Goal: Contribute content: Contribute content

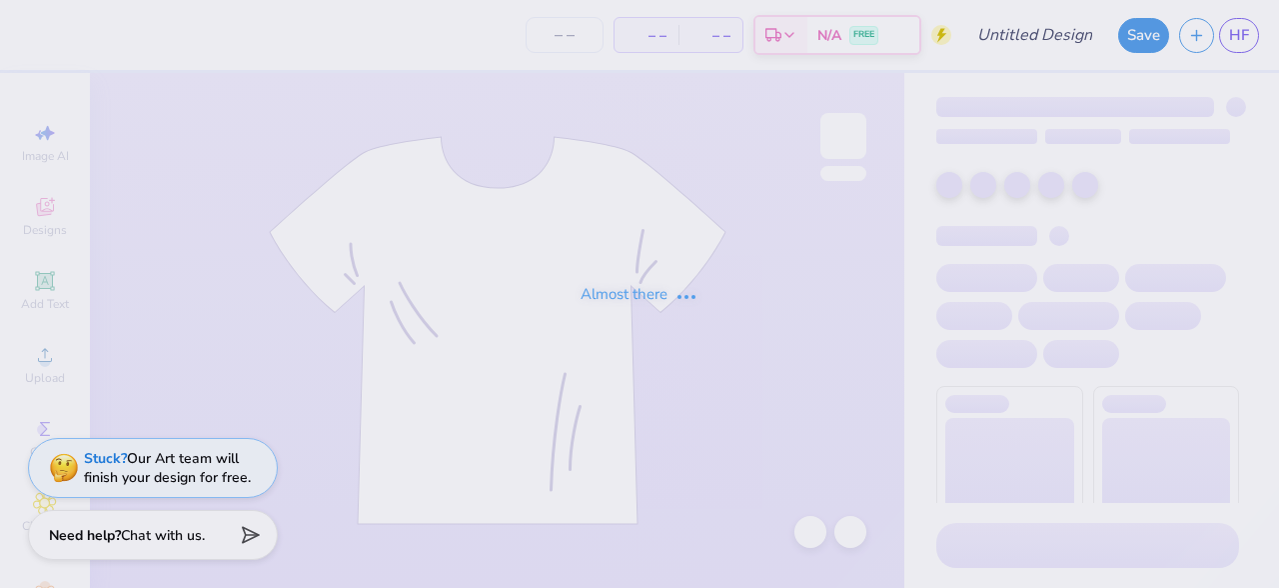
type input "PAD Merch 9"
type input "100"
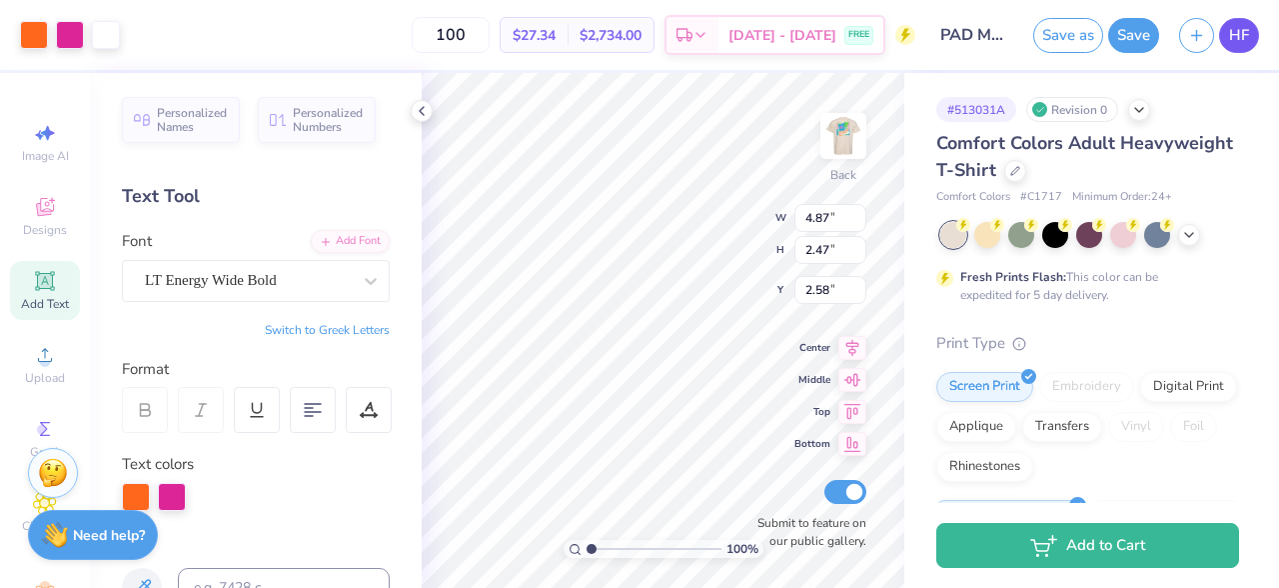
click at [1247, 42] on span "HF" at bounding box center [1239, 35] width 20 height 23
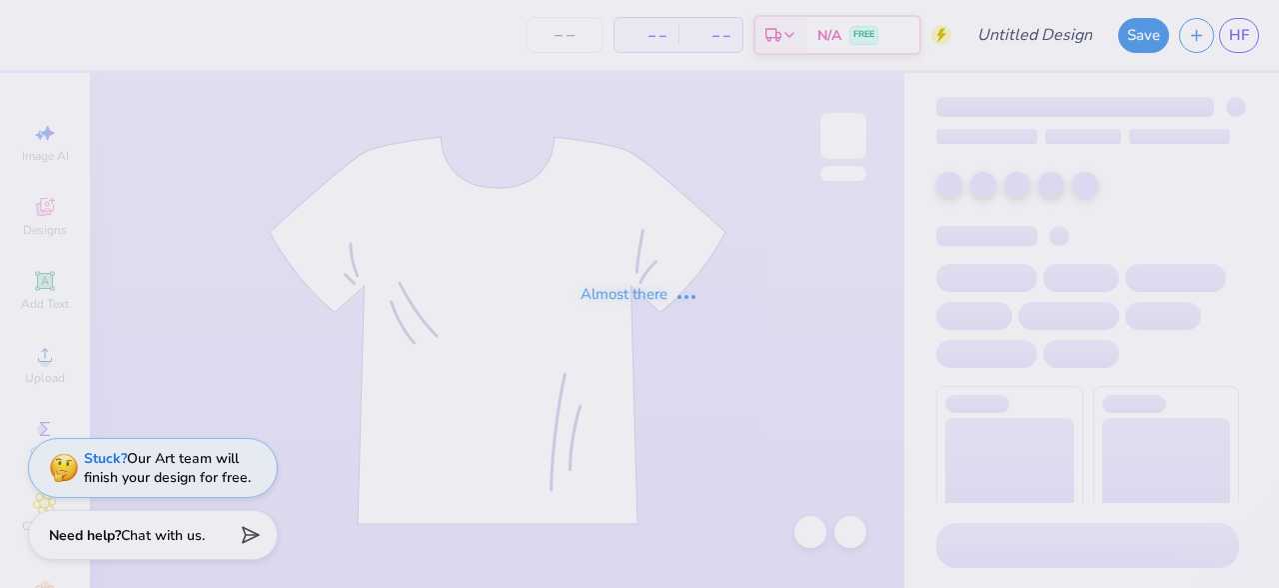
type input "PAD Merch 8"
type input "80"
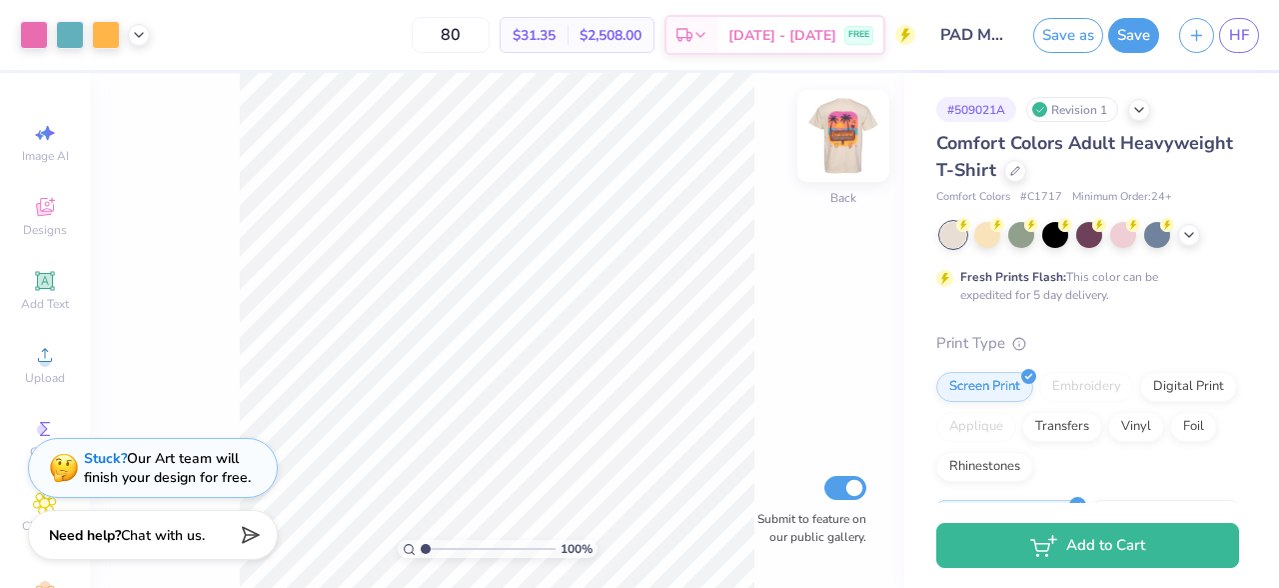
click at [849, 136] on img at bounding box center [843, 136] width 80 height 80
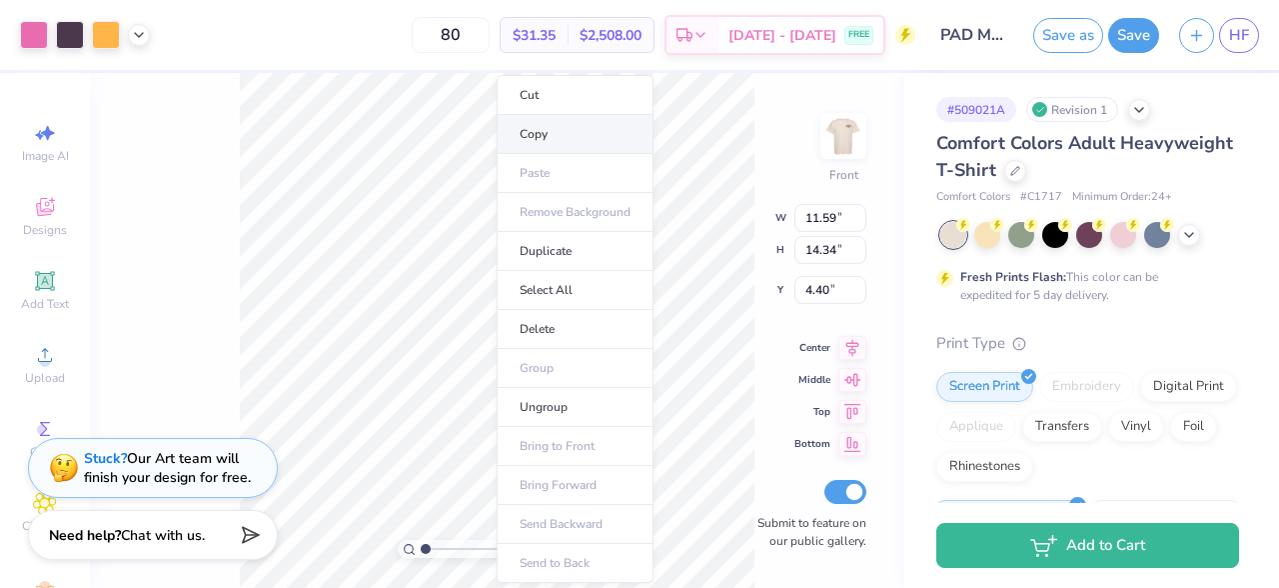
click at [555, 128] on li "Copy" at bounding box center [575, 134] width 157 height 39
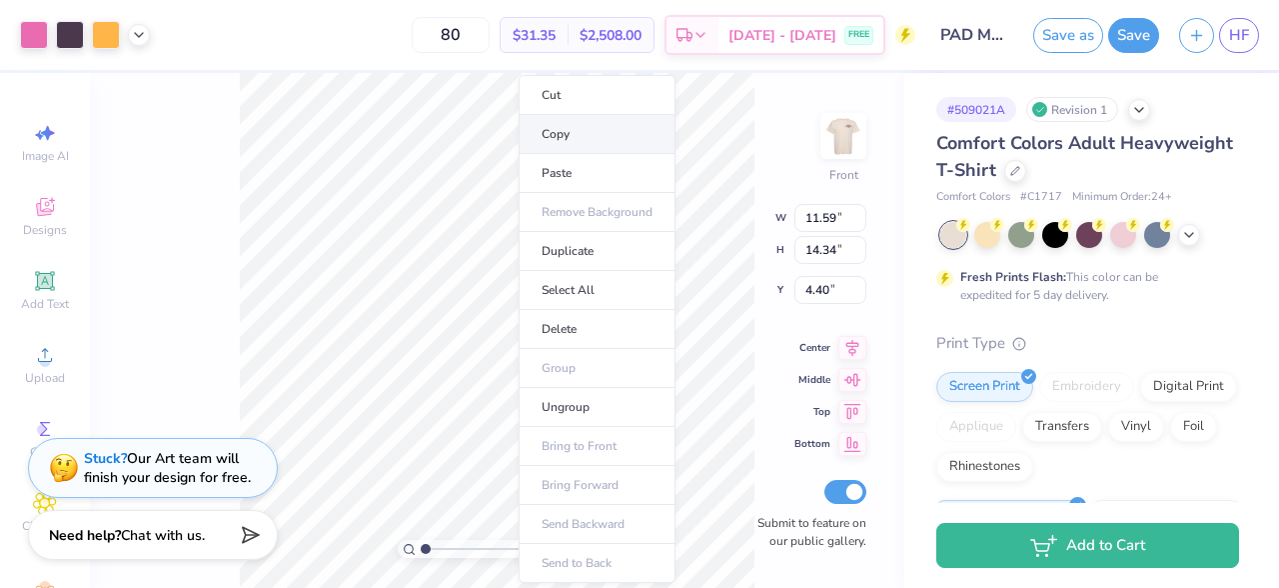
click at [595, 146] on li "Copy" at bounding box center [597, 134] width 157 height 39
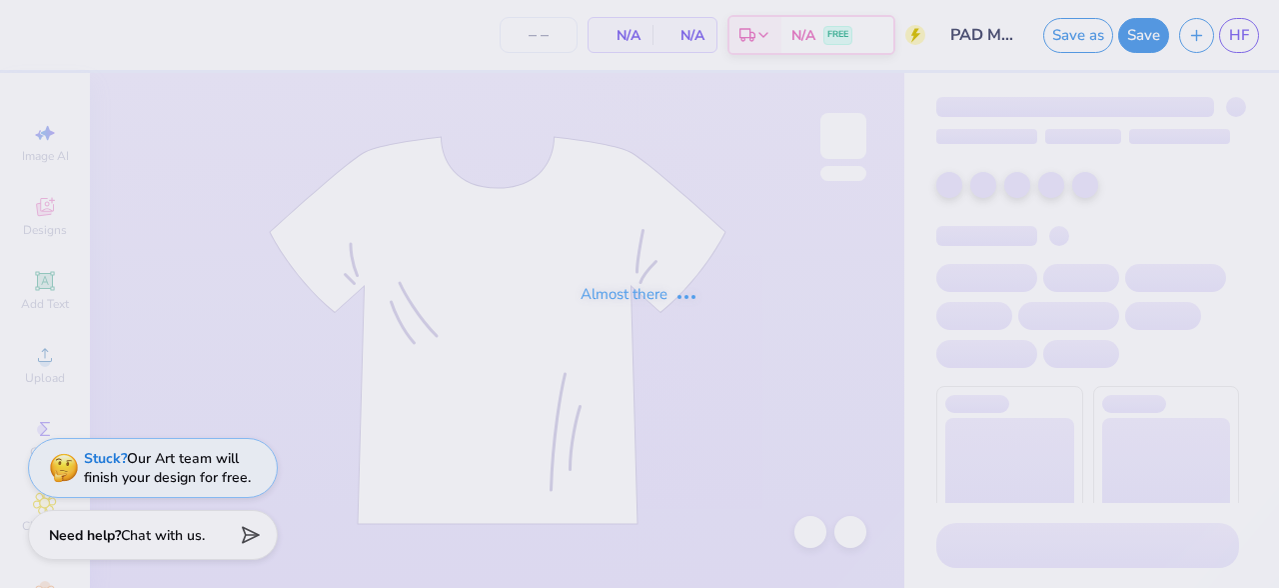
type input "80"
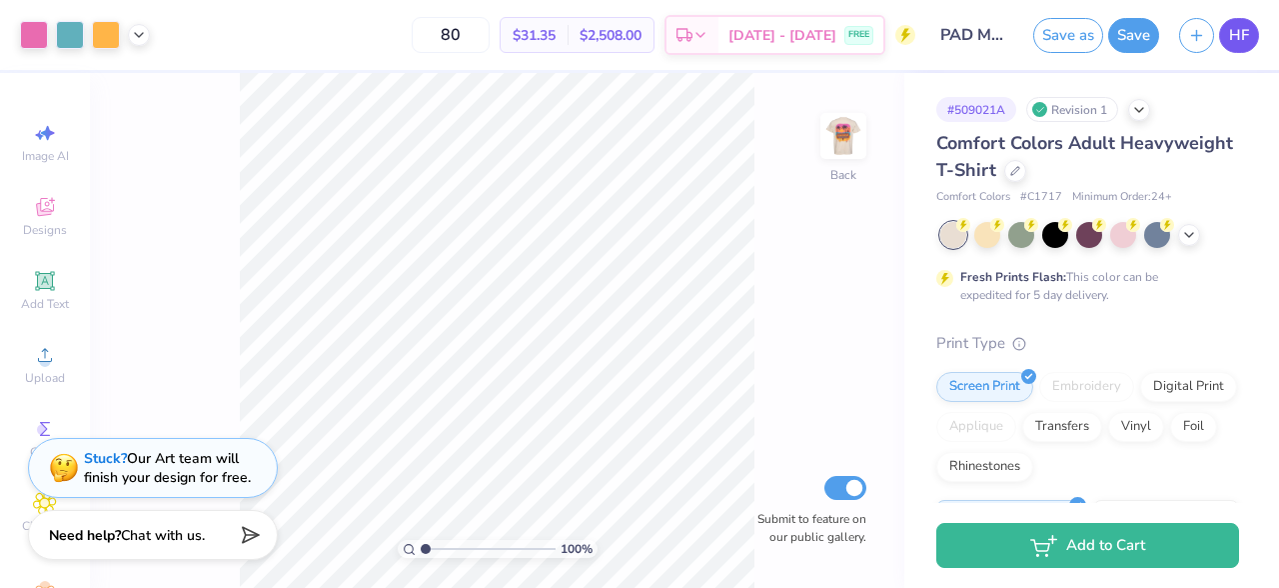
click at [1255, 39] on link "HF" at bounding box center [1239, 35] width 40 height 35
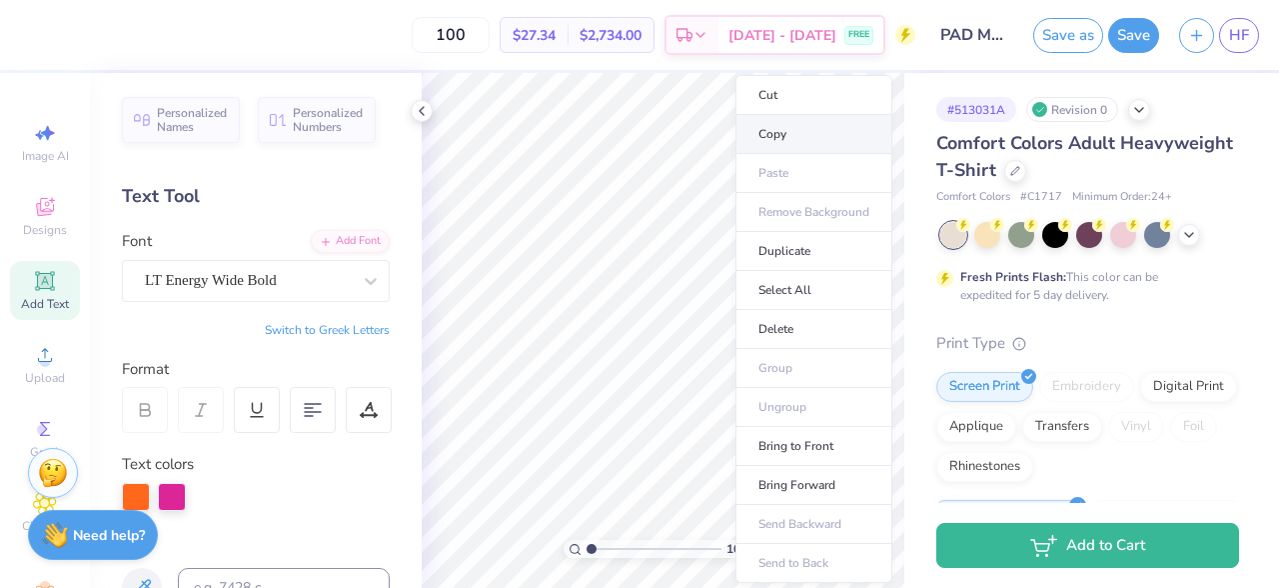
click at [772, 134] on li "Copy" at bounding box center [813, 134] width 157 height 39
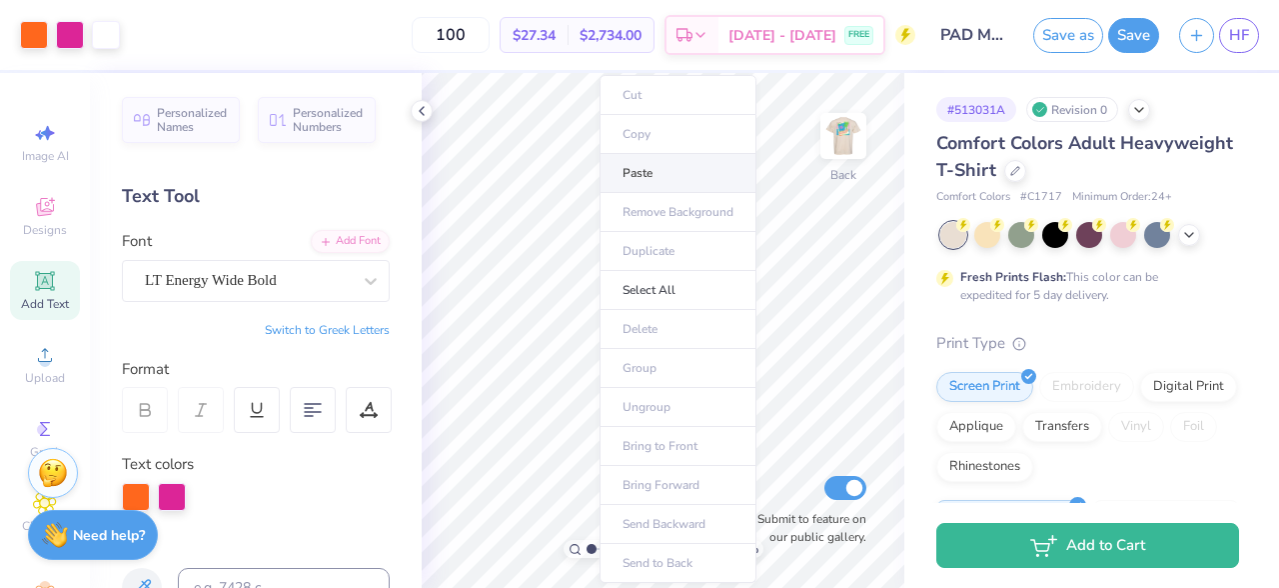
click at [641, 174] on li "Paste" at bounding box center [678, 173] width 157 height 39
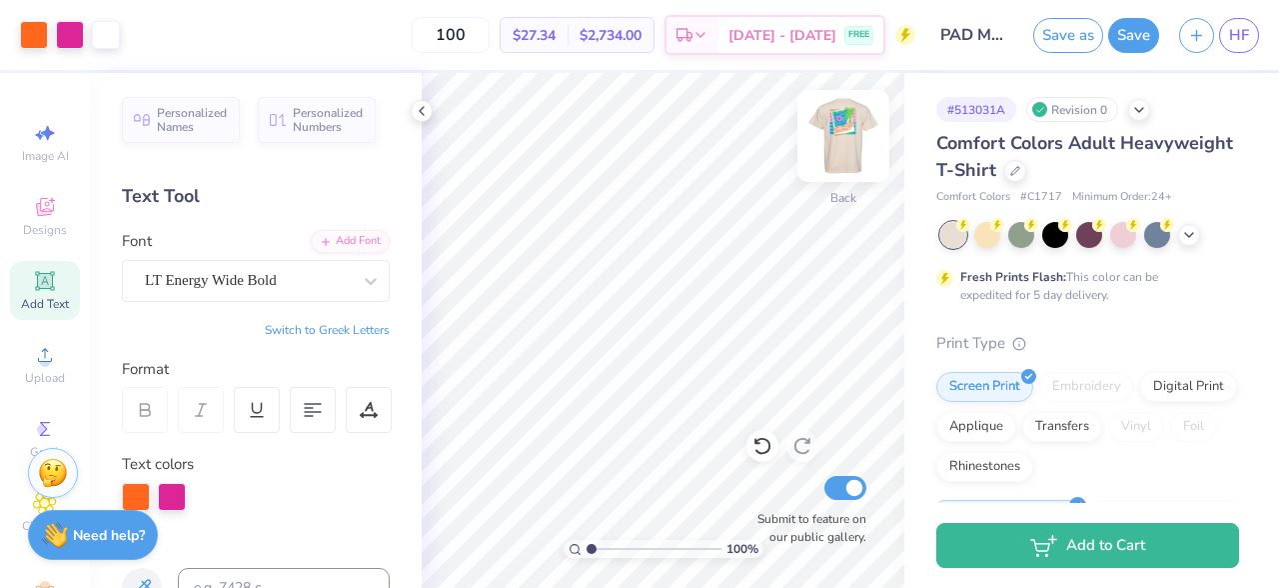
click at [849, 140] on img at bounding box center [843, 136] width 80 height 80
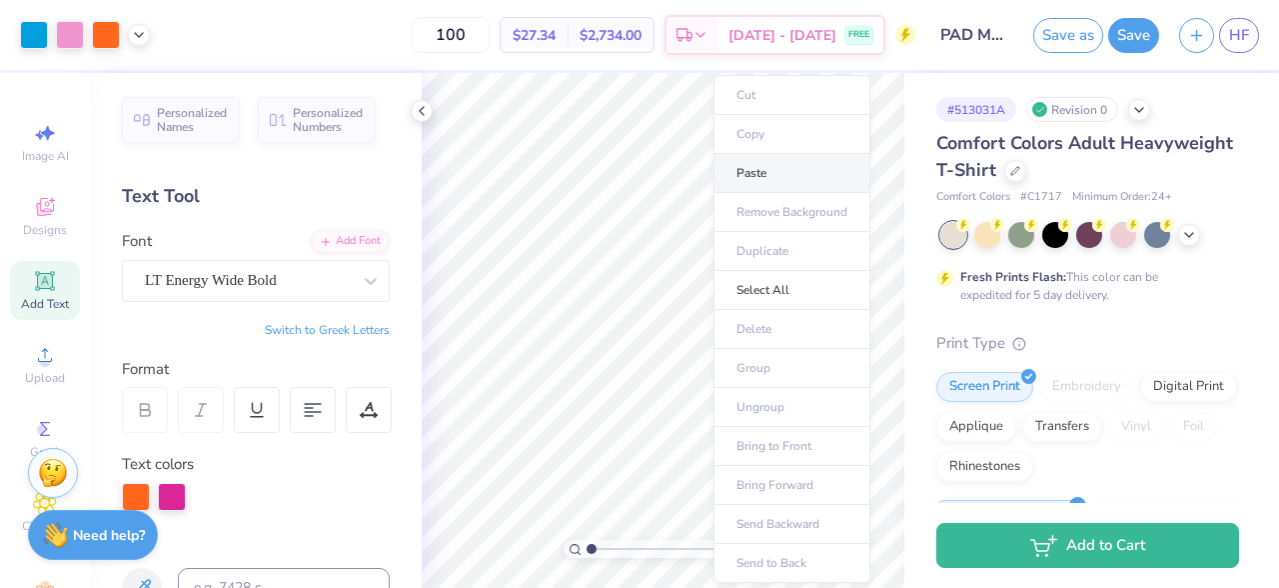
click at [747, 171] on li "Paste" at bounding box center [791, 173] width 157 height 39
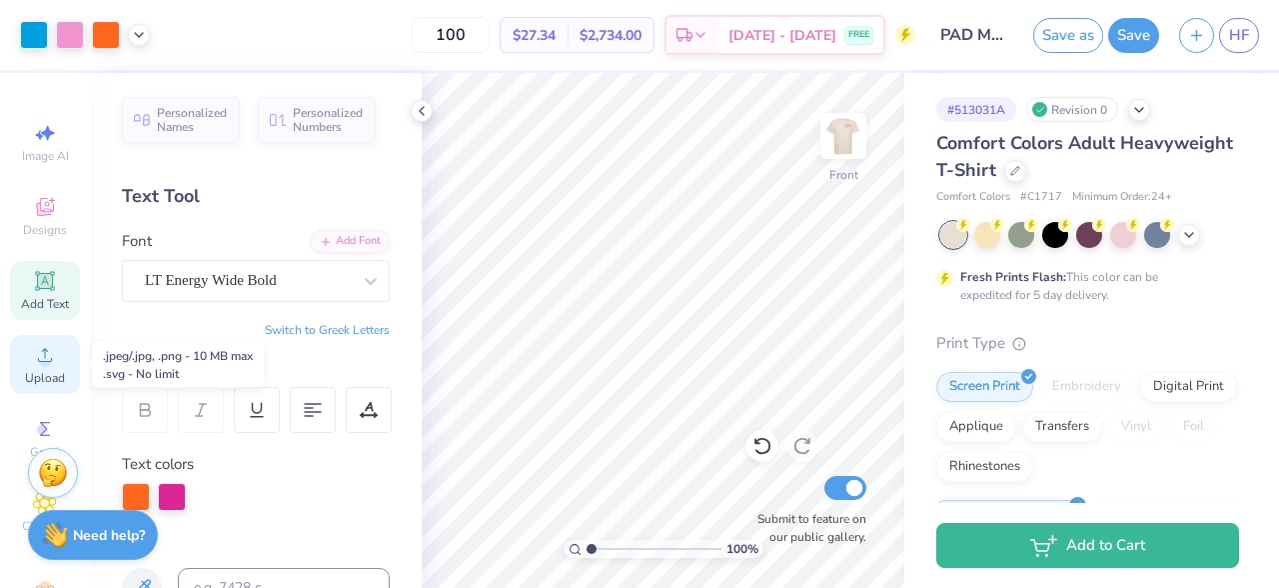
click at [50, 343] on icon at bounding box center [45, 355] width 24 height 24
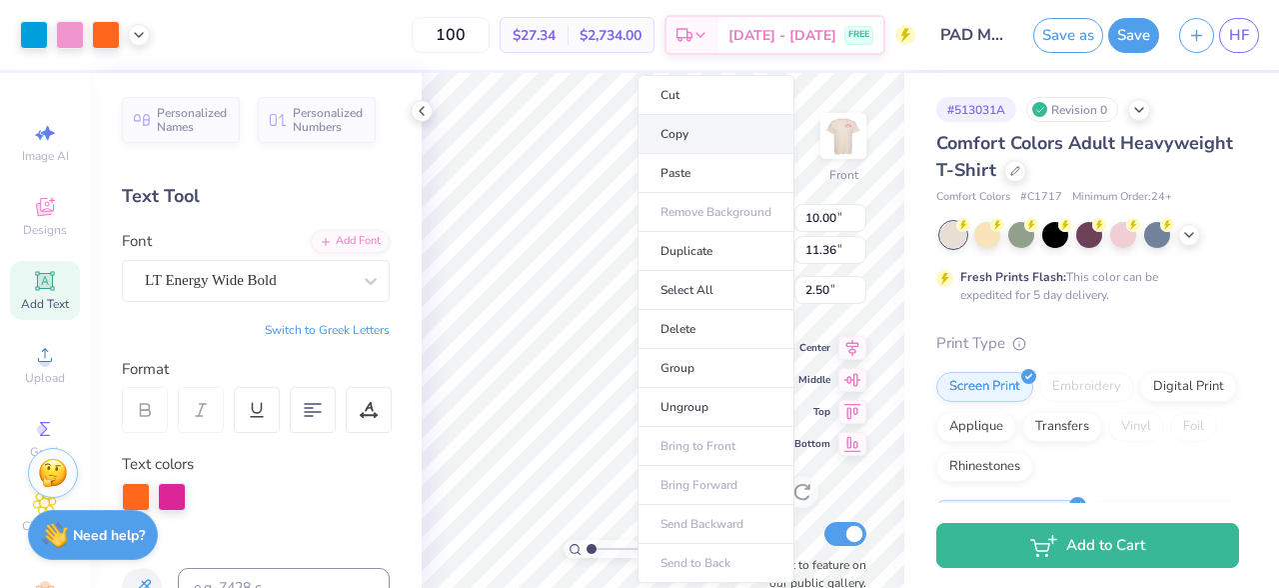
click at [692, 125] on li "Copy" at bounding box center [716, 134] width 157 height 39
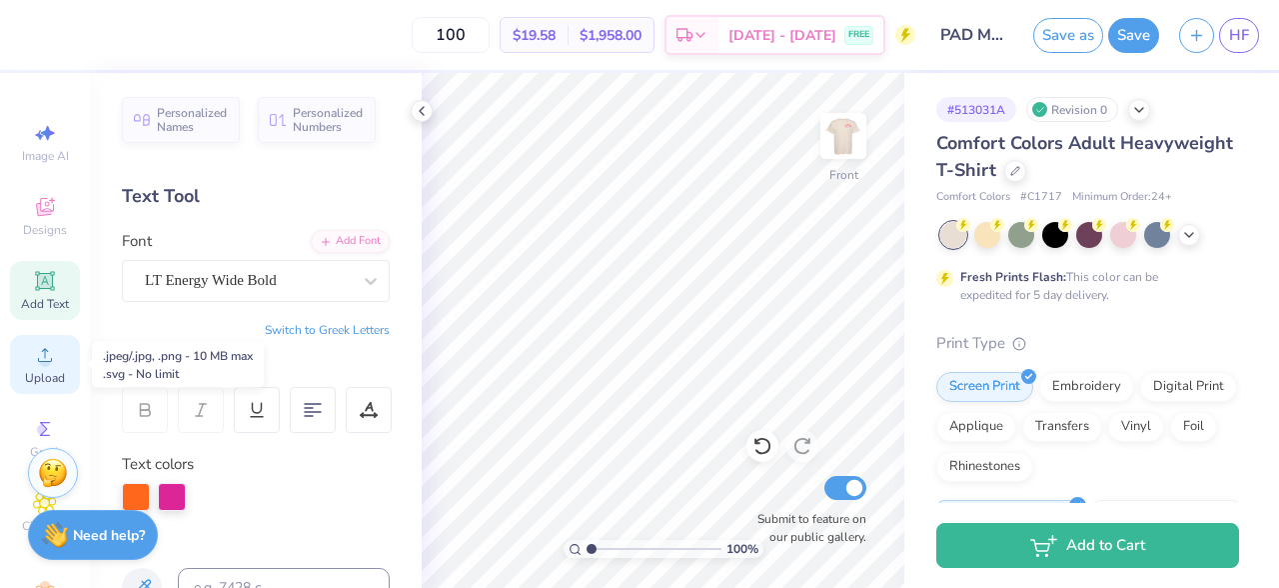
click at [46, 379] on span "Upload" at bounding box center [45, 378] width 40 height 16
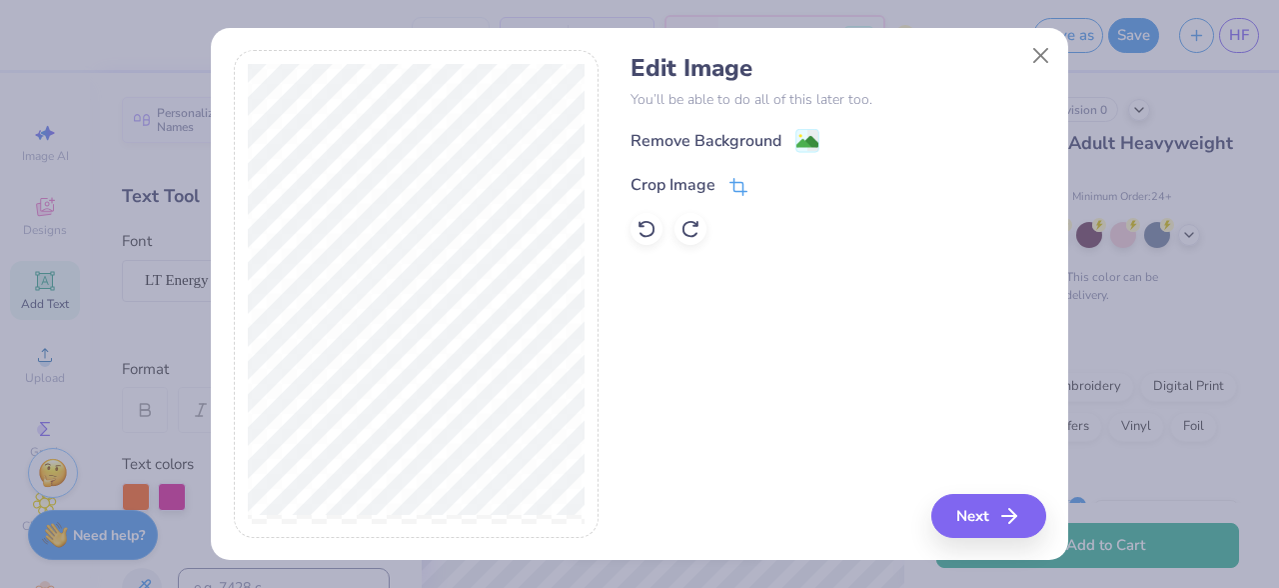
click at [739, 183] on icon at bounding box center [738, 187] width 18 height 18
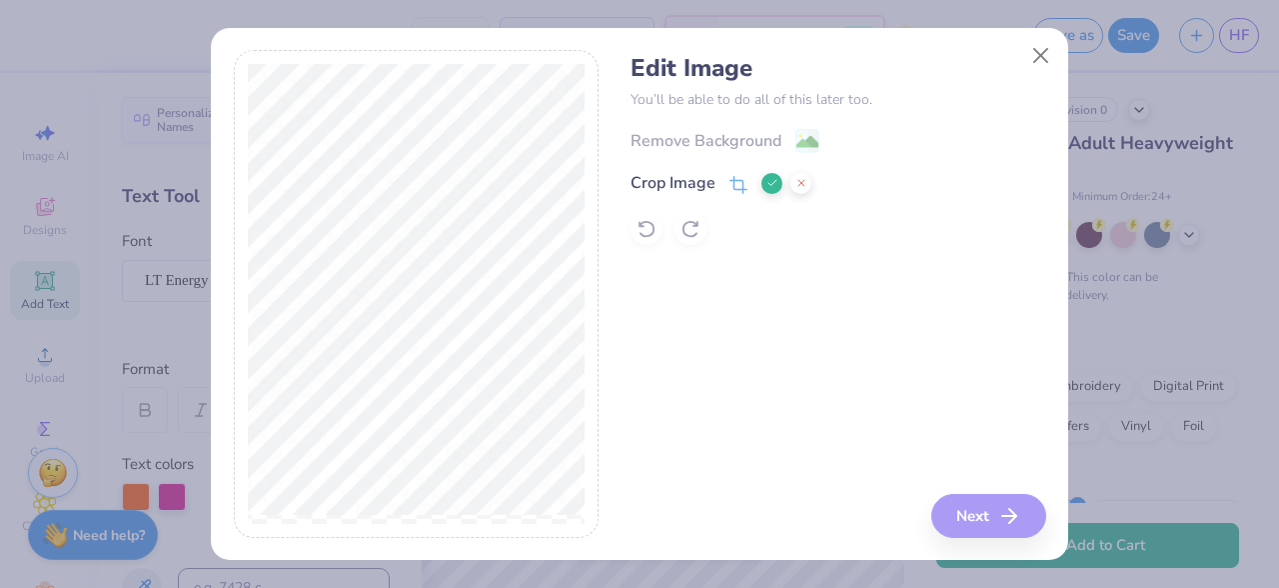
click at [981, 512] on div "Edit Image You’ll be able to do all of this later too. Remove Background Crop I…" at bounding box center [838, 294] width 415 height 488
click at [775, 187] on icon at bounding box center [772, 183] width 12 height 12
click at [1005, 516] on icon "button" at bounding box center [1015, 516] width 24 height 24
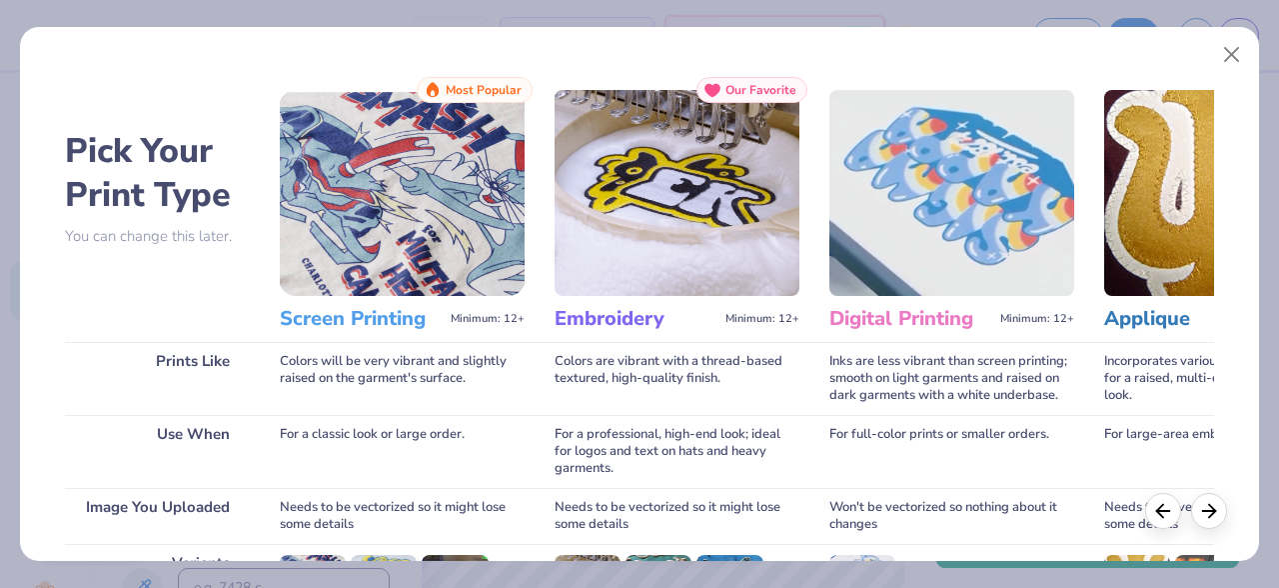
click at [464, 294] on img at bounding box center [402, 193] width 245 height 206
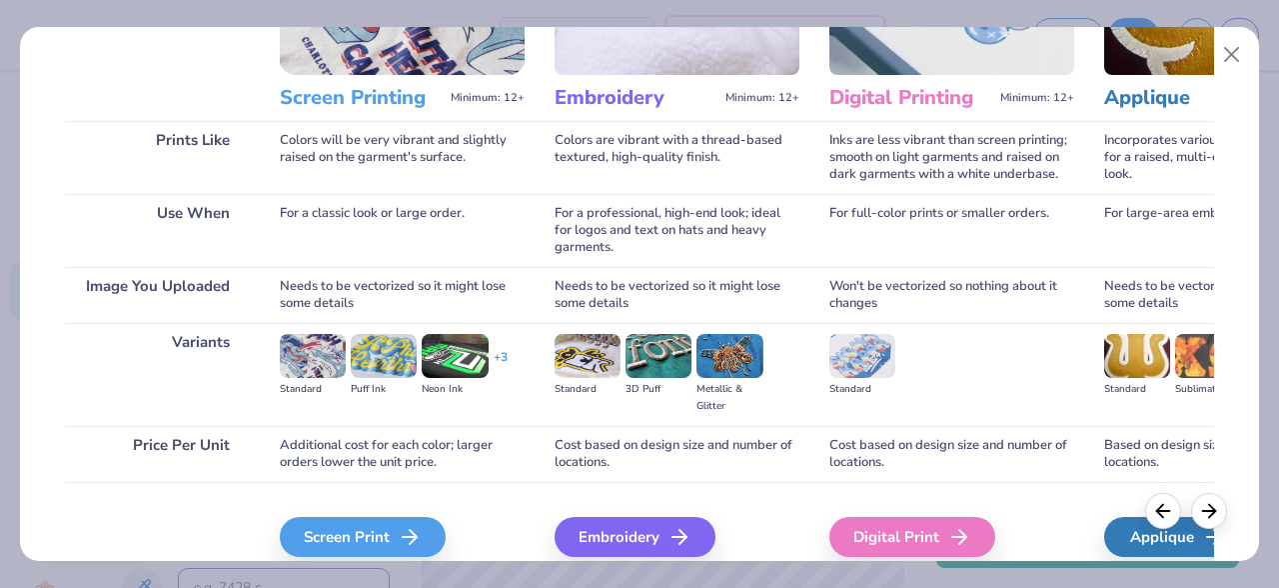
scroll to position [309, 0]
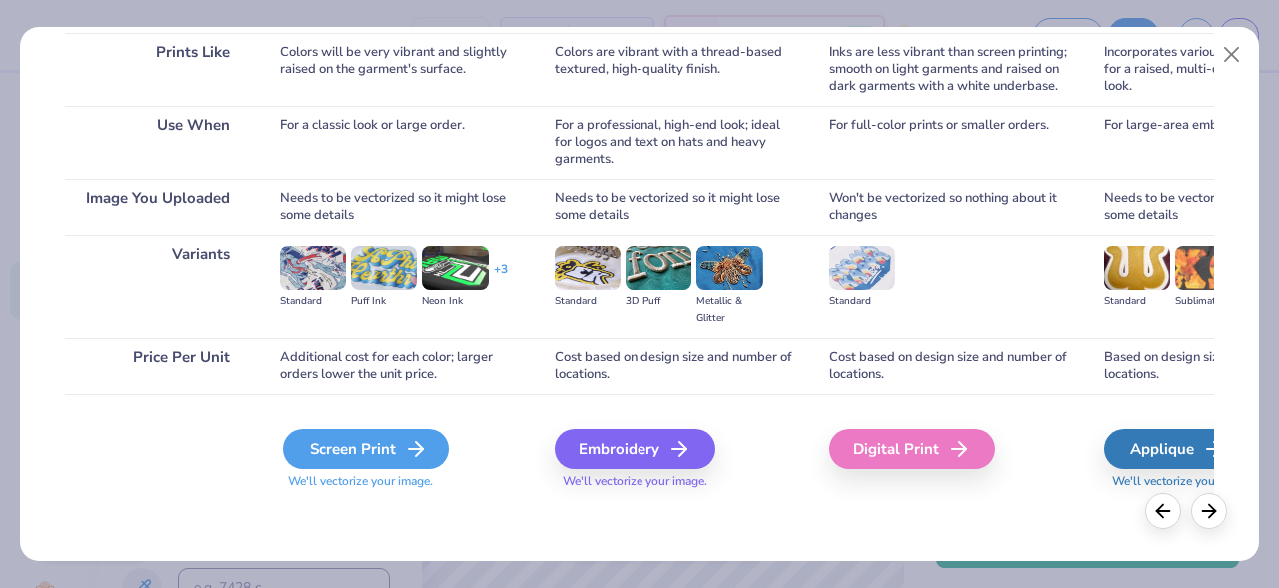
click at [370, 454] on div "Screen Print" at bounding box center [366, 449] width 166 height 40
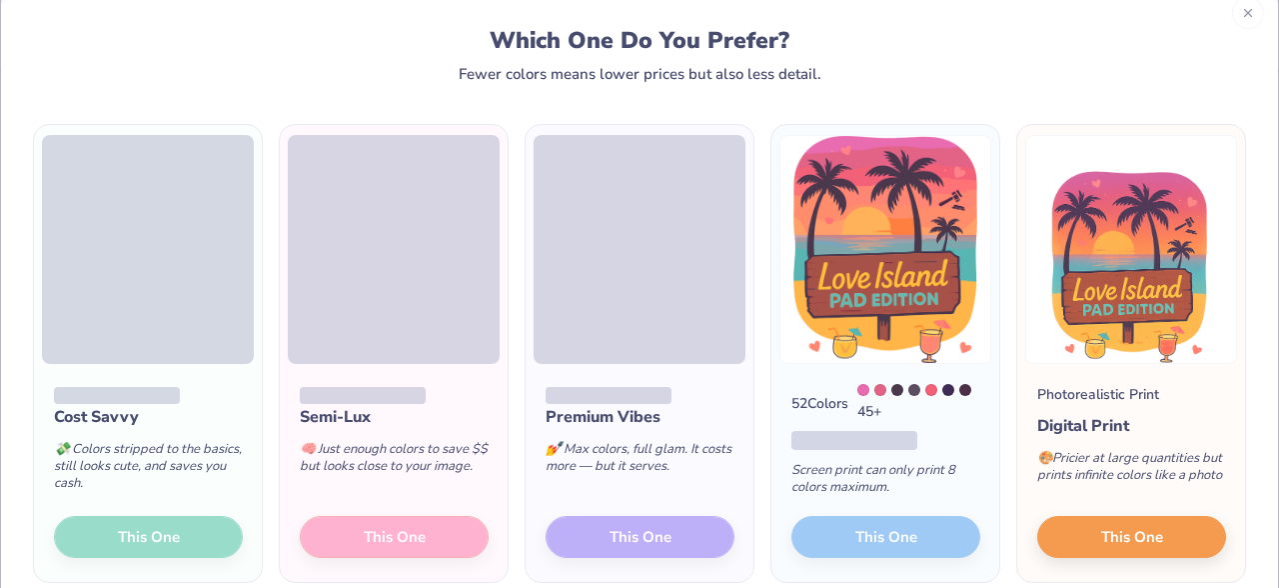
scroll to position [51, 0]
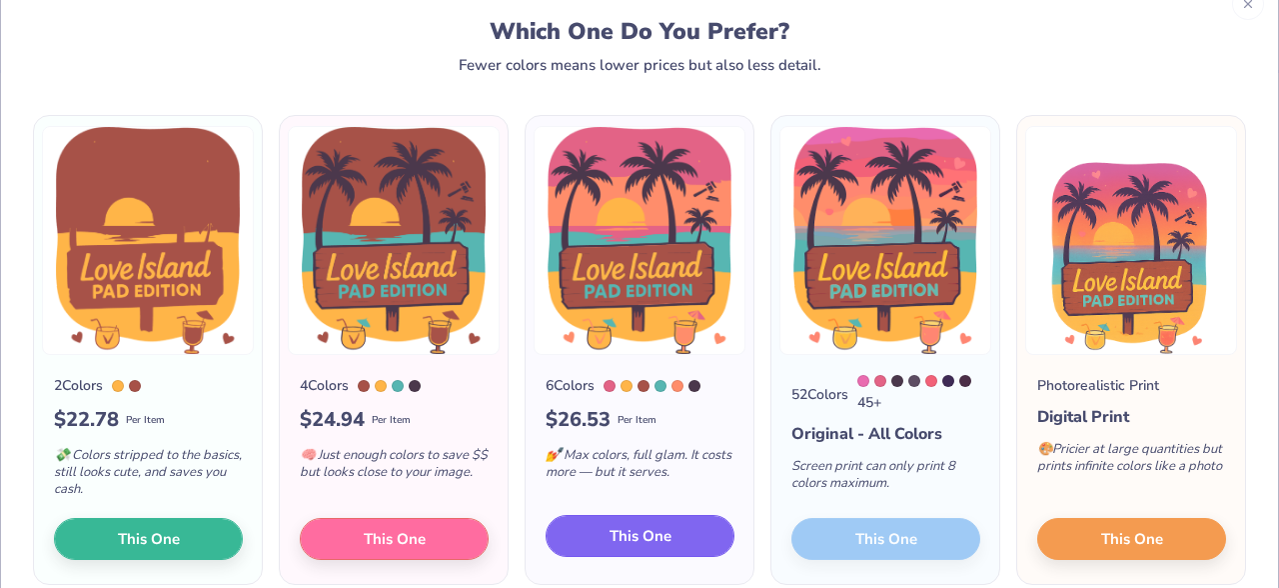
click at [684, 536] on button "This One" at bounding box center [640, 536] width 189 height 42
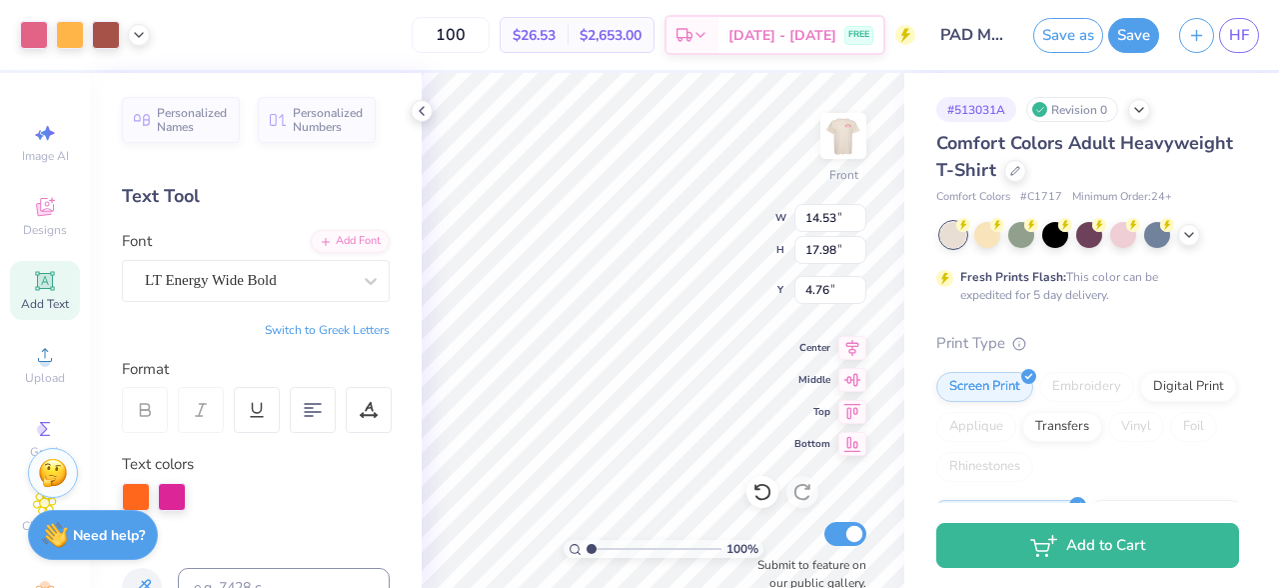
click at [477, 220] on div at bounding box center [640, 244] width 498 height 71
click at [515, 402] on div at bounding box center [639, 294] width 1279 height 588
type input "11.56"
type input "14.30"
type input "3.98"
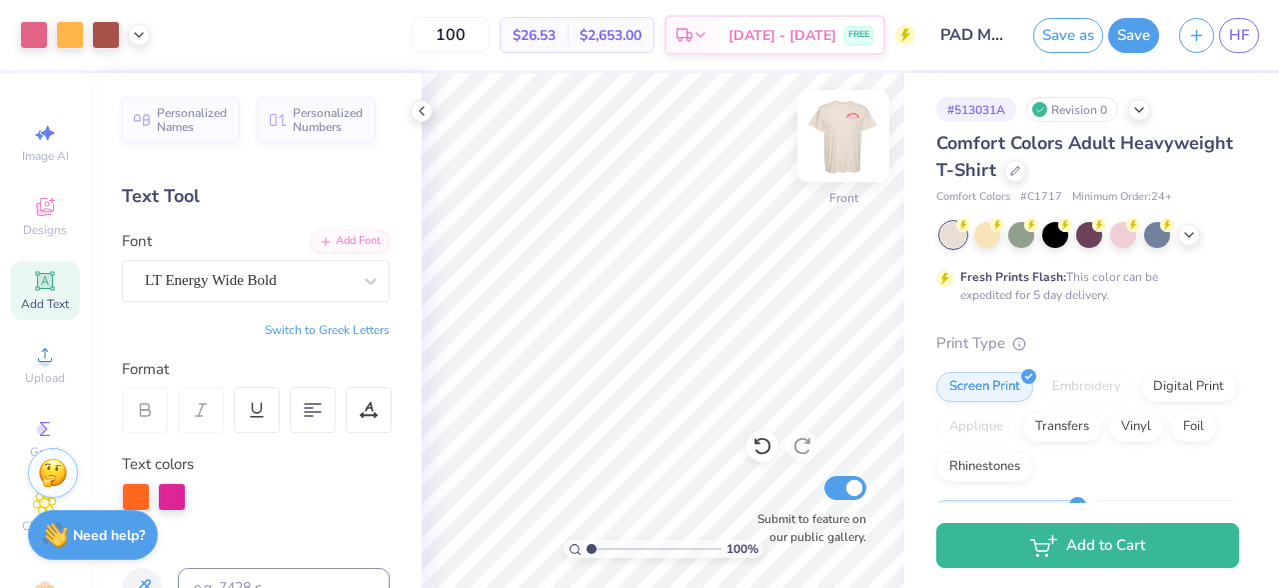
click at [843, 138] on img at bounding box center [843, 136] width 80 height 80
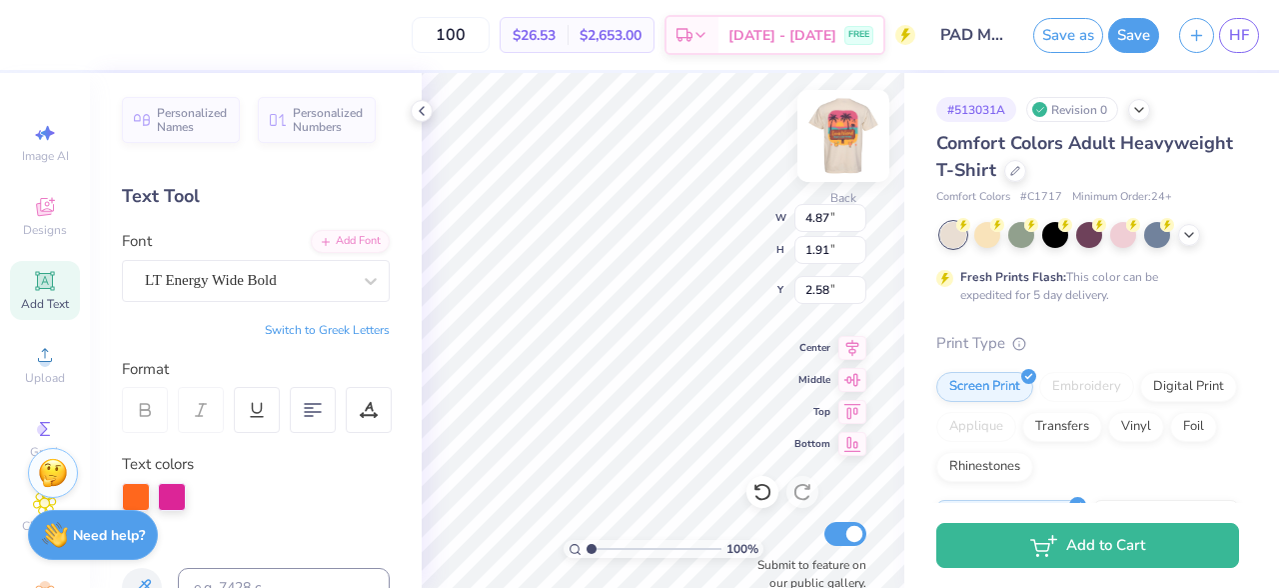
click at [850, 136] on img at bounding box center [843, 136] width 80 height 80
click at [134, 35] on icon at bounding box center [139, 33] width 16 height 16
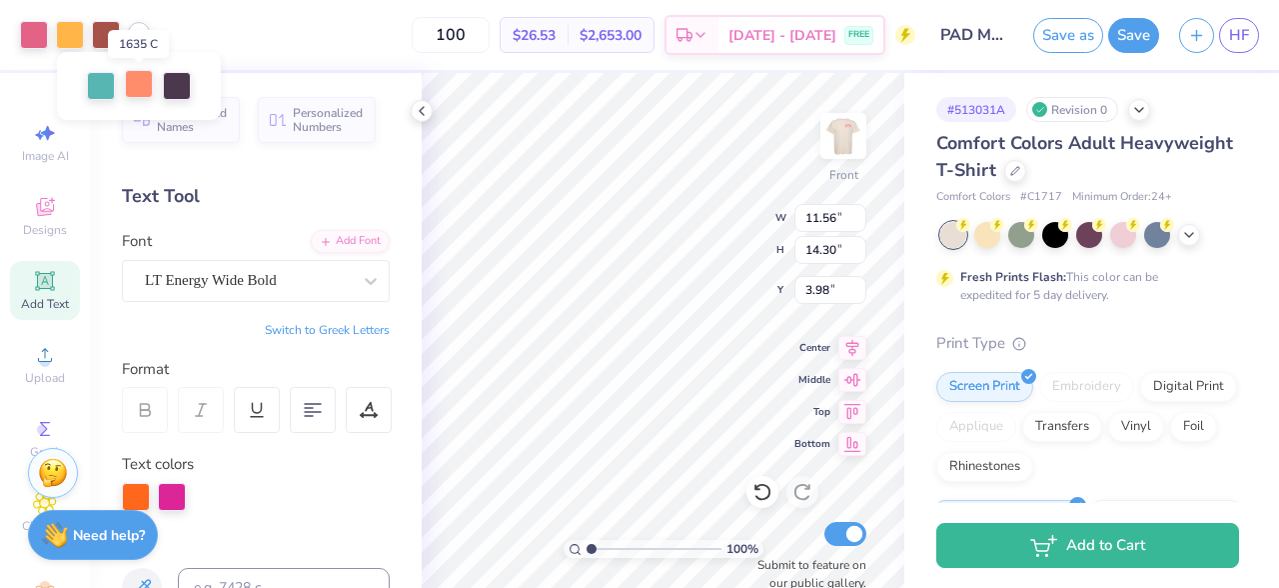
click at [126, 79] on div at bounding box center [139, 84] width 28 height 28
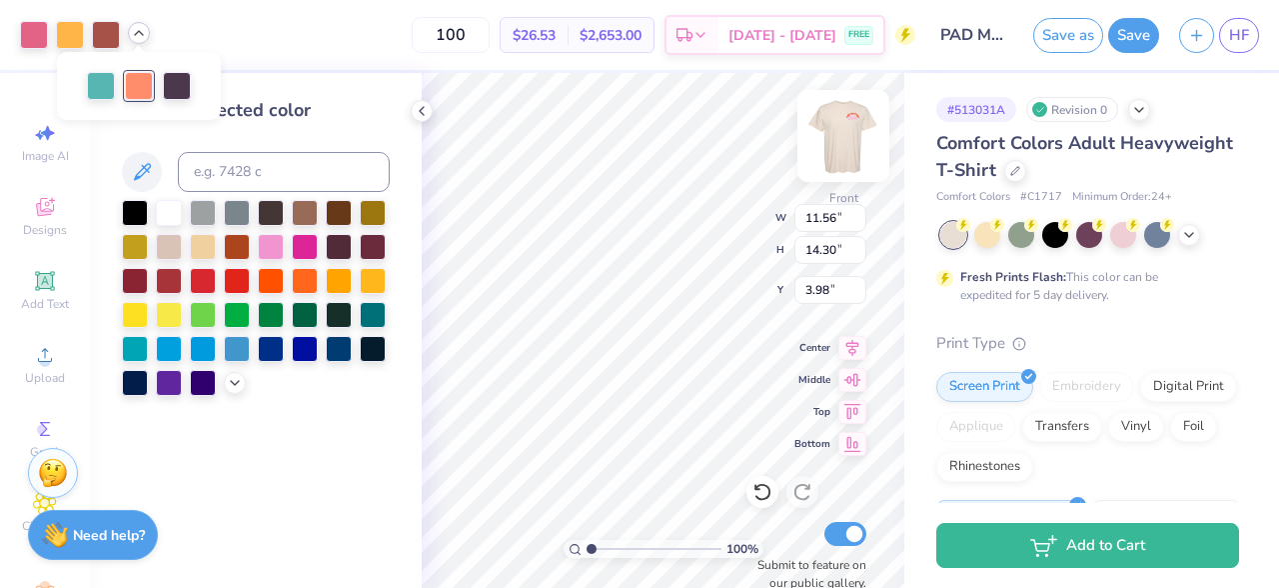
click at [840, 143] on img at bounding box center [843, 136] width 80 height 80
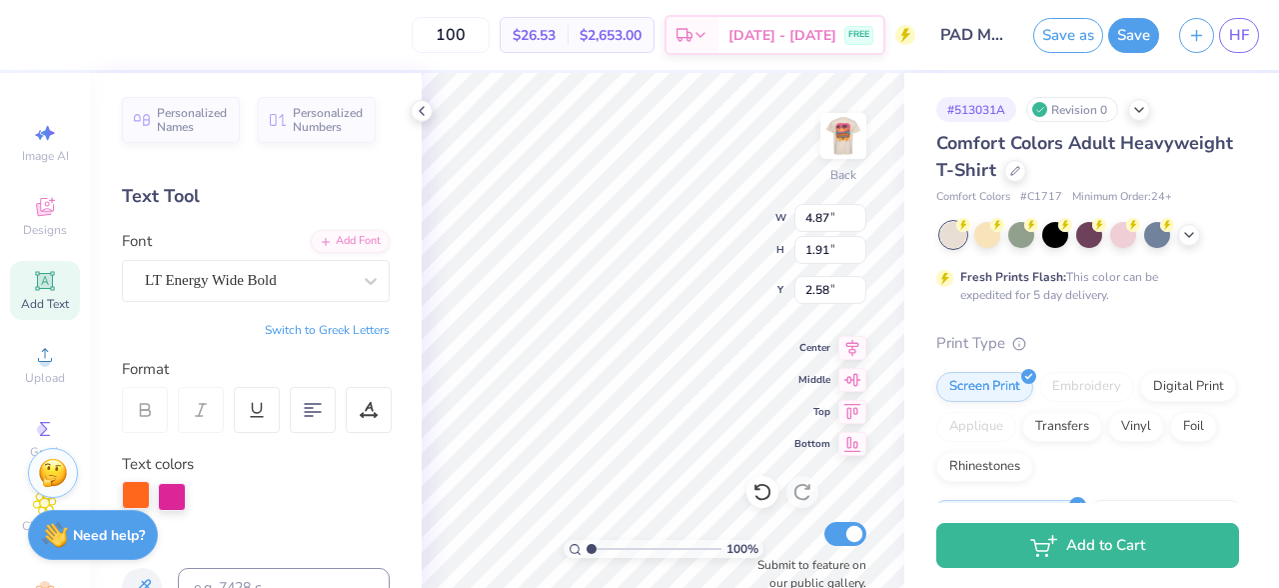
click at [136, 490] on div at bounding box center [136, 495] width 28 height 28
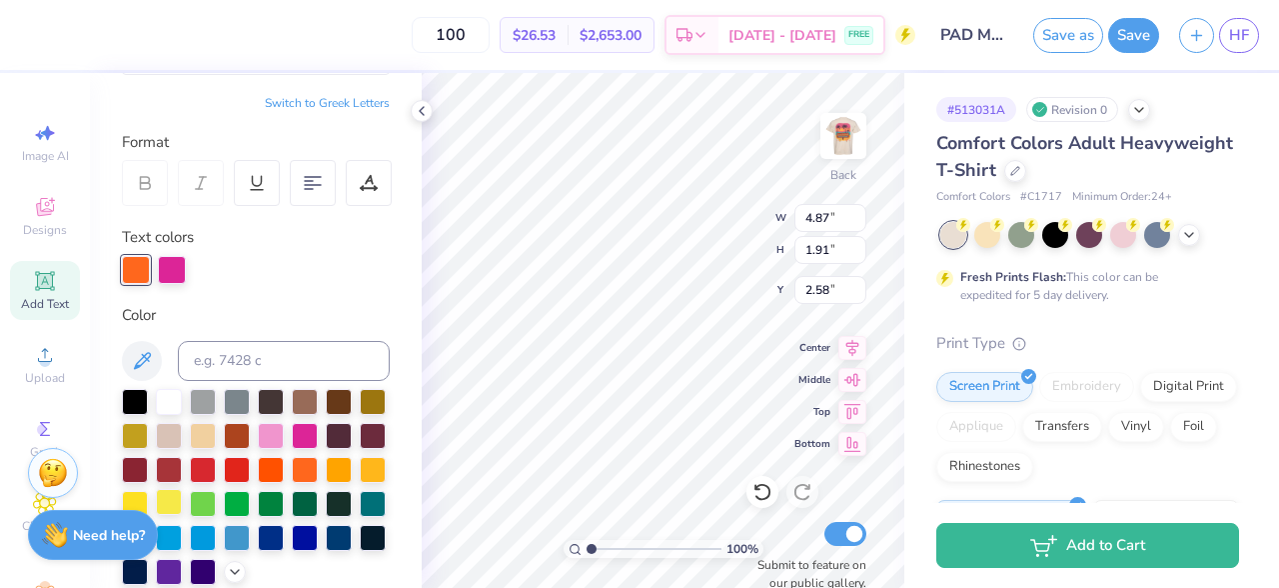
scroll to position [301, 0]
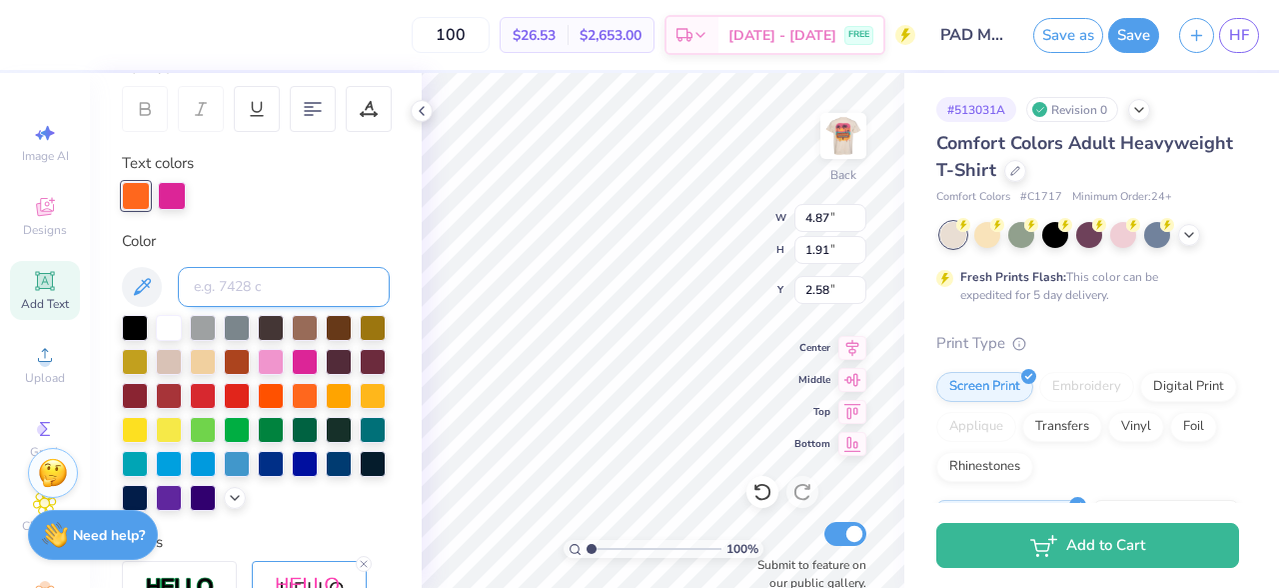
click at [272, 285] on input at bounding box center [284, 287] width 212 height 40
type input "1635"
click at [838, 131] on img at bounding box center [843, 136] width 80 height 80
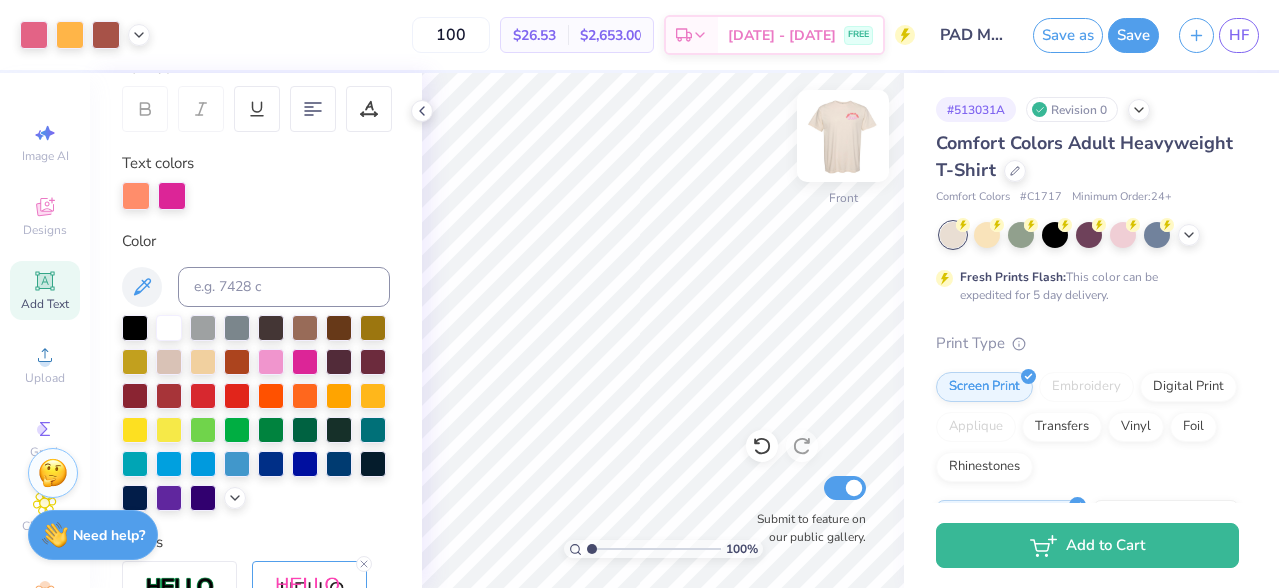
click at [835, 126] on img at bounding box center [843, 136] width 80 height 80
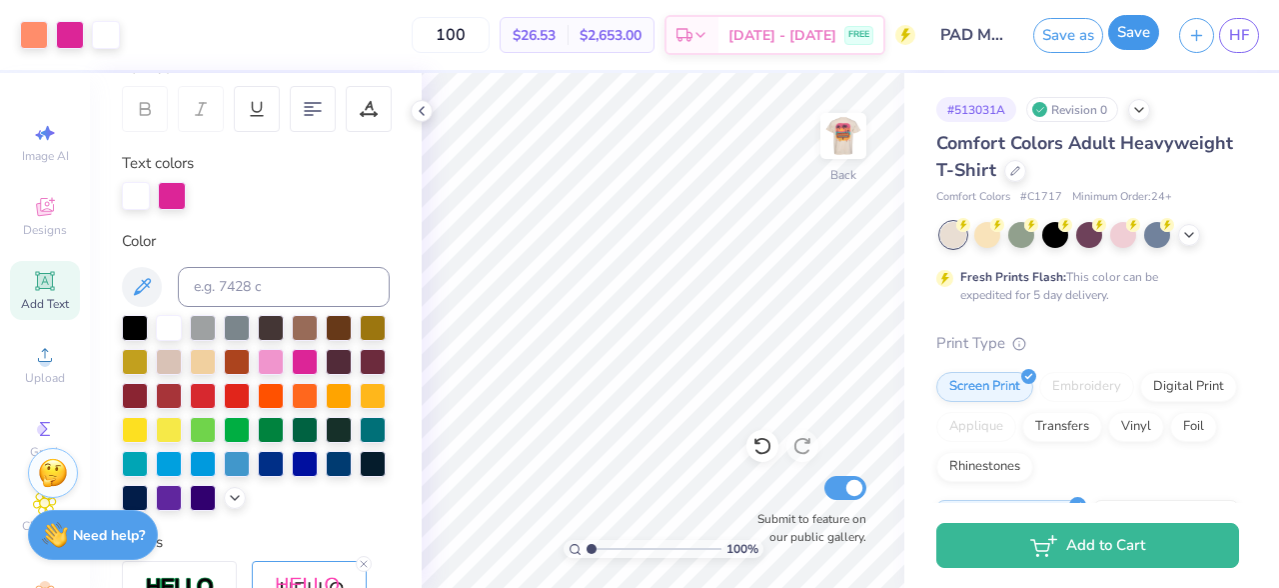
click at [1134, 30] on button "Save" at bounding box center [1133, 32] width 51 height 35
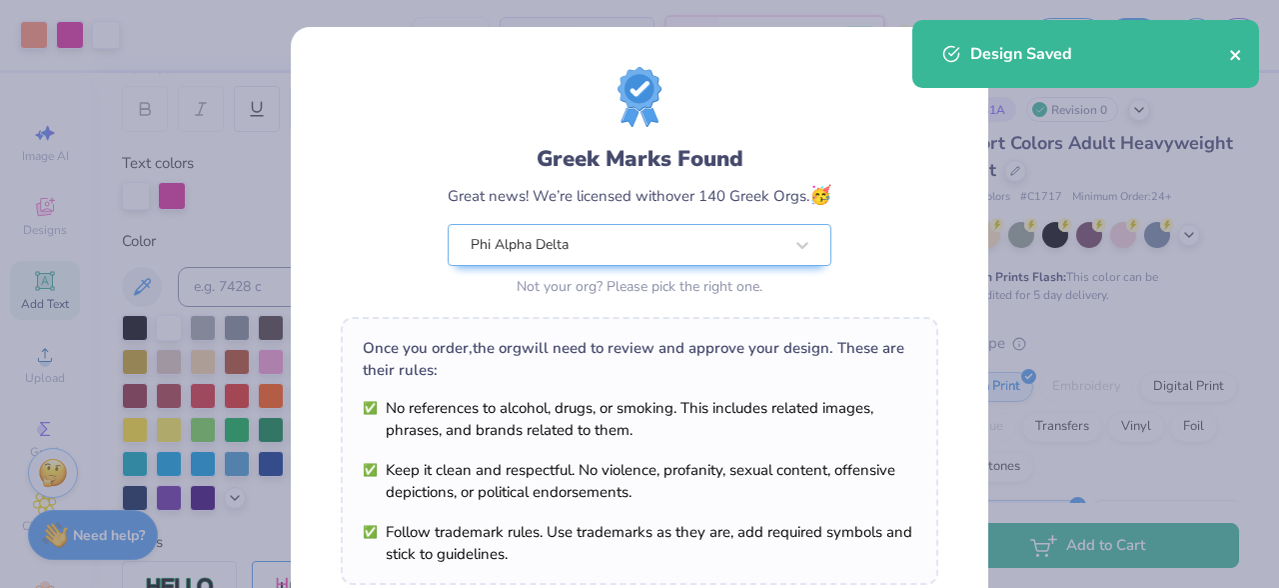
click at [1236, 55] on div "Design Saved" at bounding box center [1085, 54] width 347 height 68
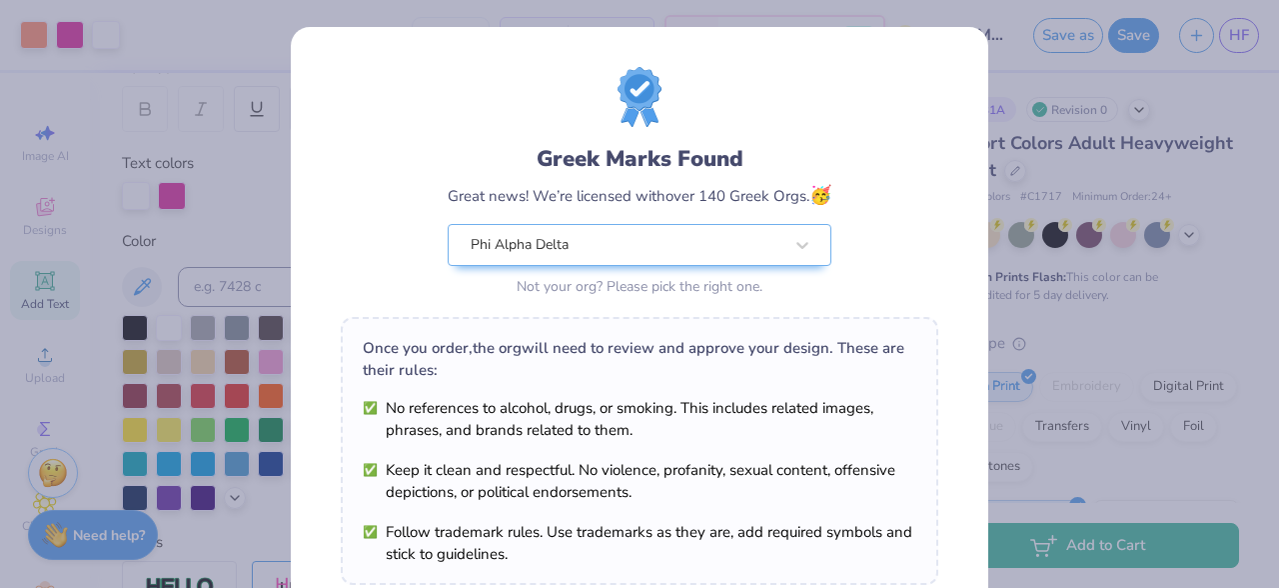
scroll to position [348, 0]
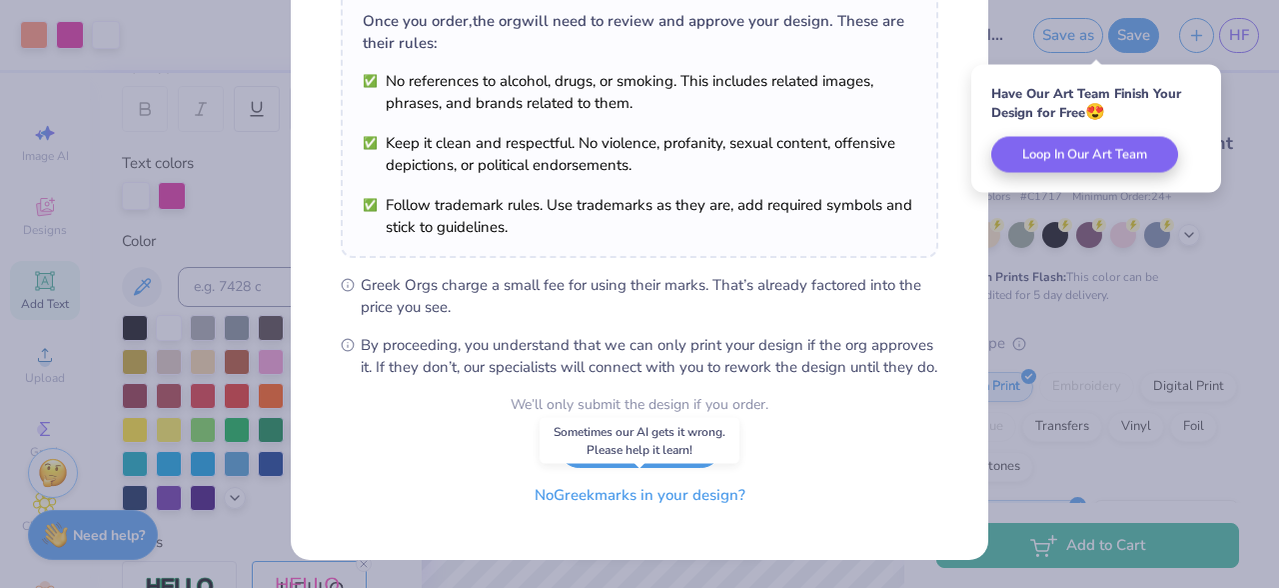
click at [651, 500] on button "No Greek marks in your design?" at bounding box center [640, 495] width 245 height 41
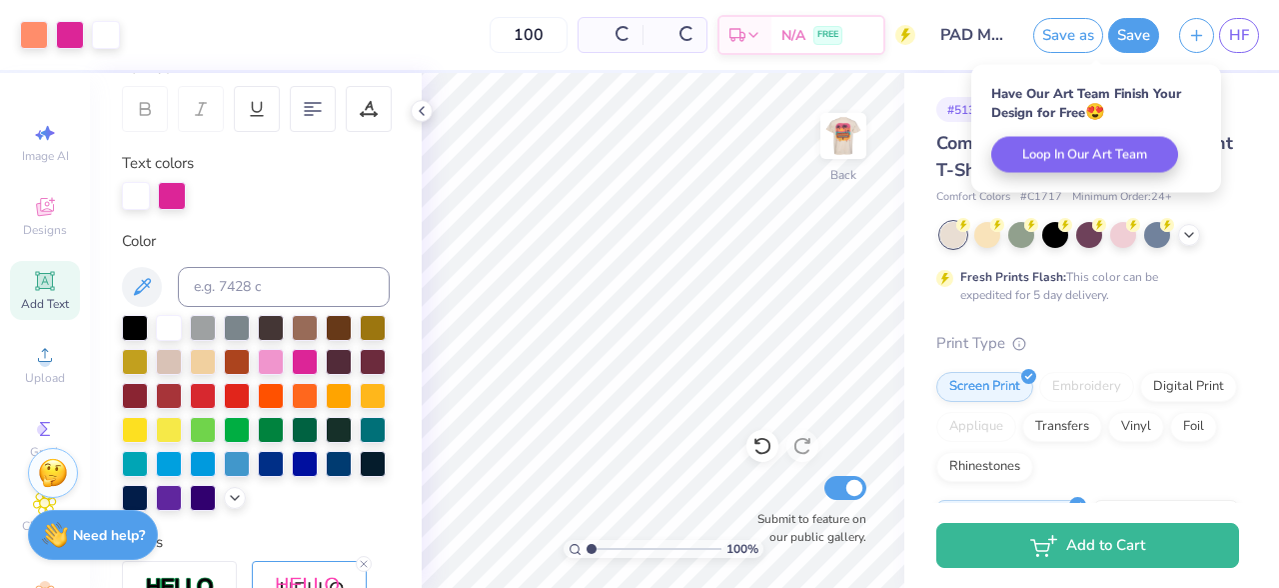
scroll to position [54, 0]
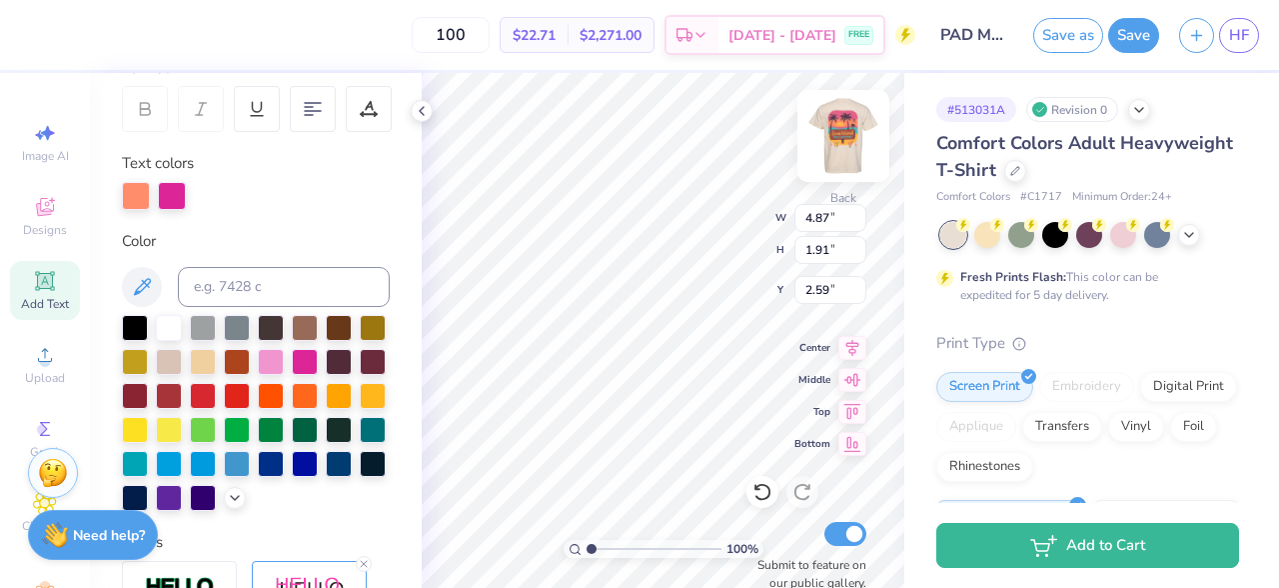
click at [845, 115] on img at bounding box center [843, 136] width 80 height 80
click at [36, 38] on div at bounding box center [34, 33] width 28 height 28
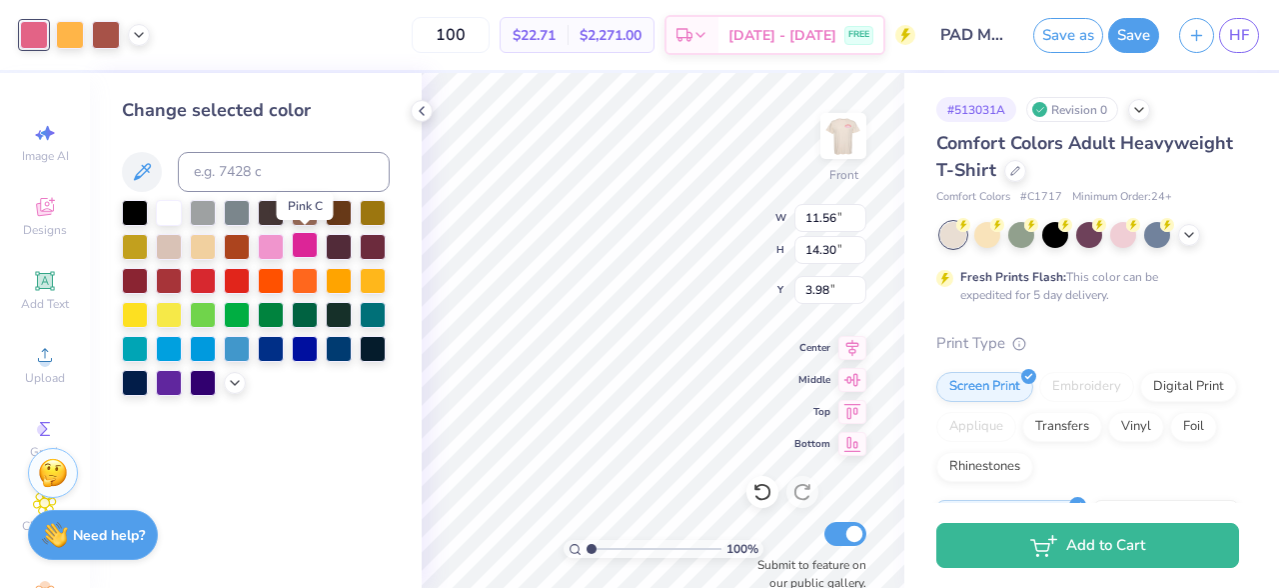
click at [303, 240] on div at bounding box center [305, 245] width 26 height 26
click at [234, 379] on icon at bounding box center [235, 381] width 16 height 16
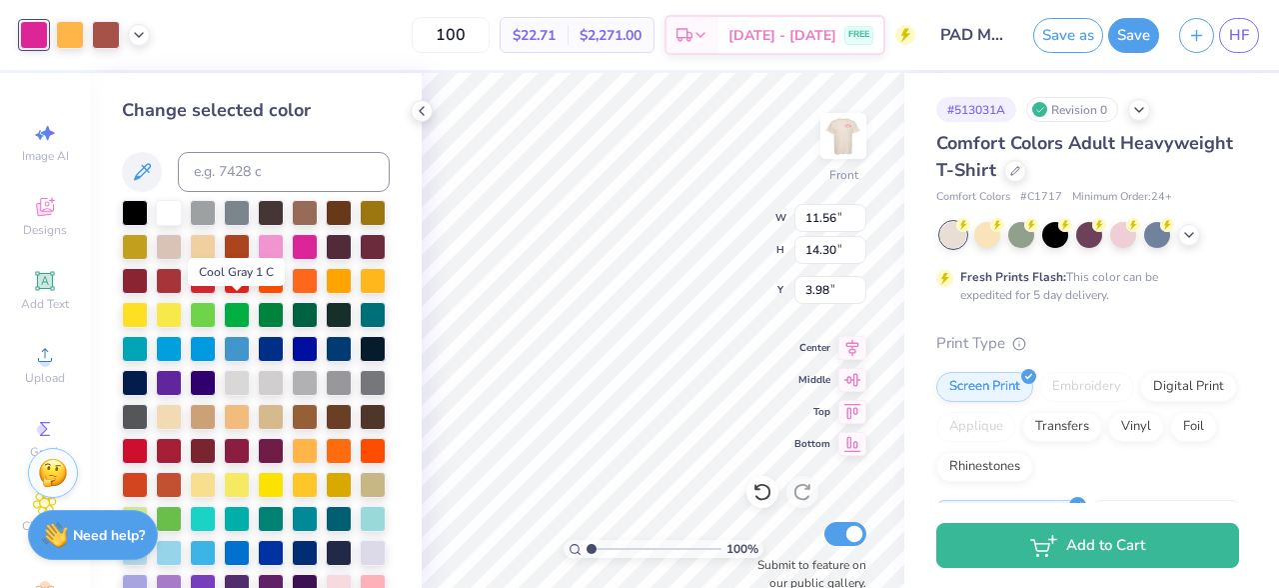
scroll to position [70, 0]
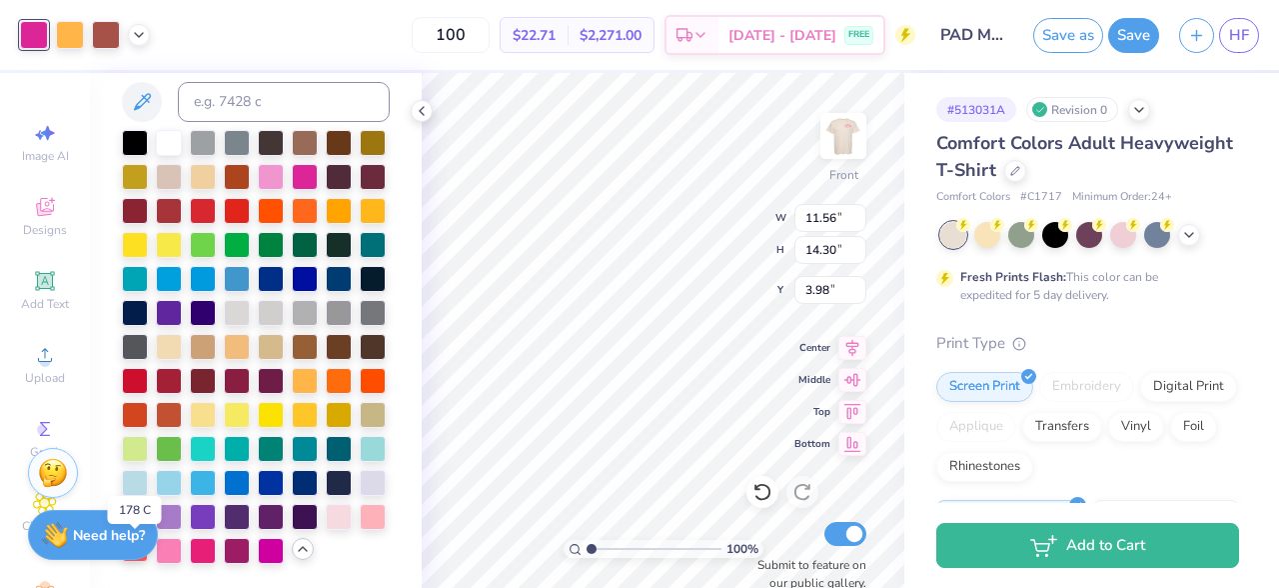
click at [140, 562] on div at bounding box center [135, 549] width 26 height 26
click at [202, 546] on div at bounding box center [203, 549] width 26 height 26
click at [169, 548] on div at bounding box center [169, 549] width 26 height 26
click at [208, 546] on div at bounding box center [203, 549] width 26 height 26
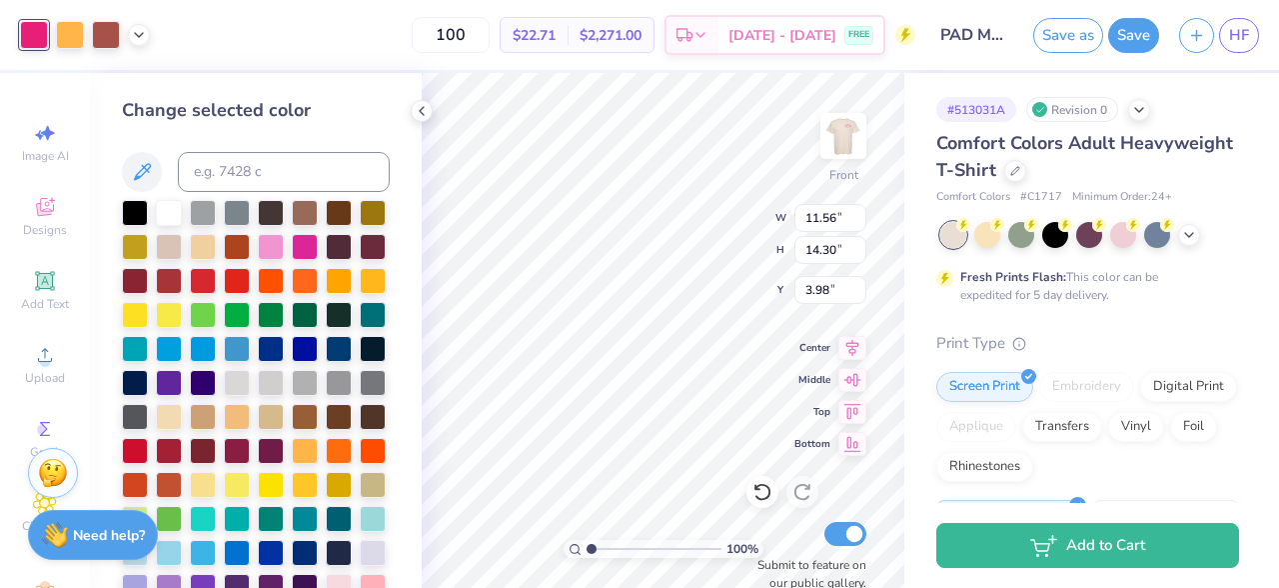
click at [148, 130] on div "Change selected color" at bounding box center [256, 365] width 268 height 537
click at [256, 169] on input at bounding box center [284, 172] width 212 height 40
click at [418, 285] on div "Change selected color 2039 c" at bounding box center [256, 330] width 332 height 515
drag, startPoint x: 227, startPoint y: 172, endPoint x: 184, endPoint y: 172, distance: 43.0
click at [184, 172] on input "2039 c" at bounding box center [284, 172] width 212 height 40
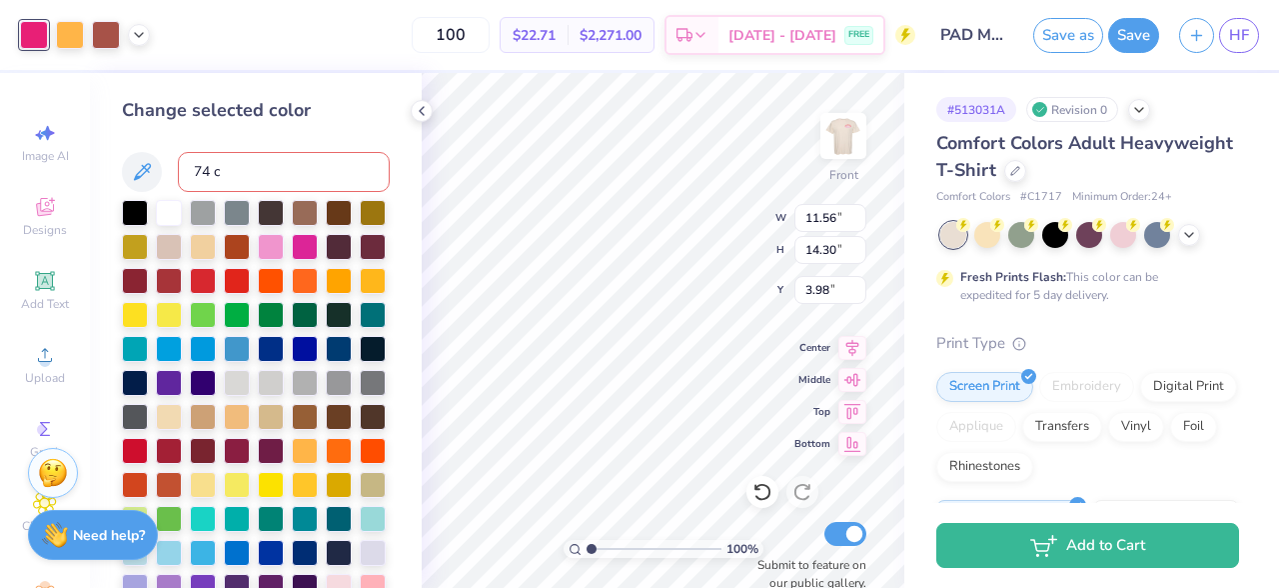
type input "742 c"
type input "c"
type input "7424"
click at [843, 129] on img at bounding box center [843, 136] width 80 height 80
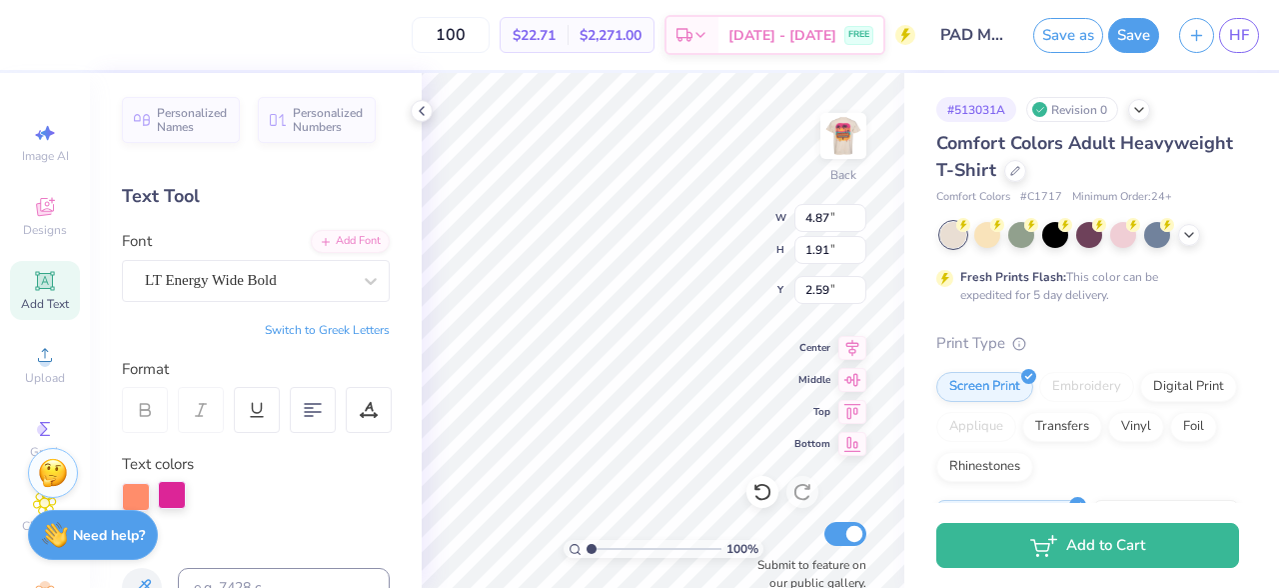
click at [175, 490] on div at bounding box center [172, 495] width 28 height 28
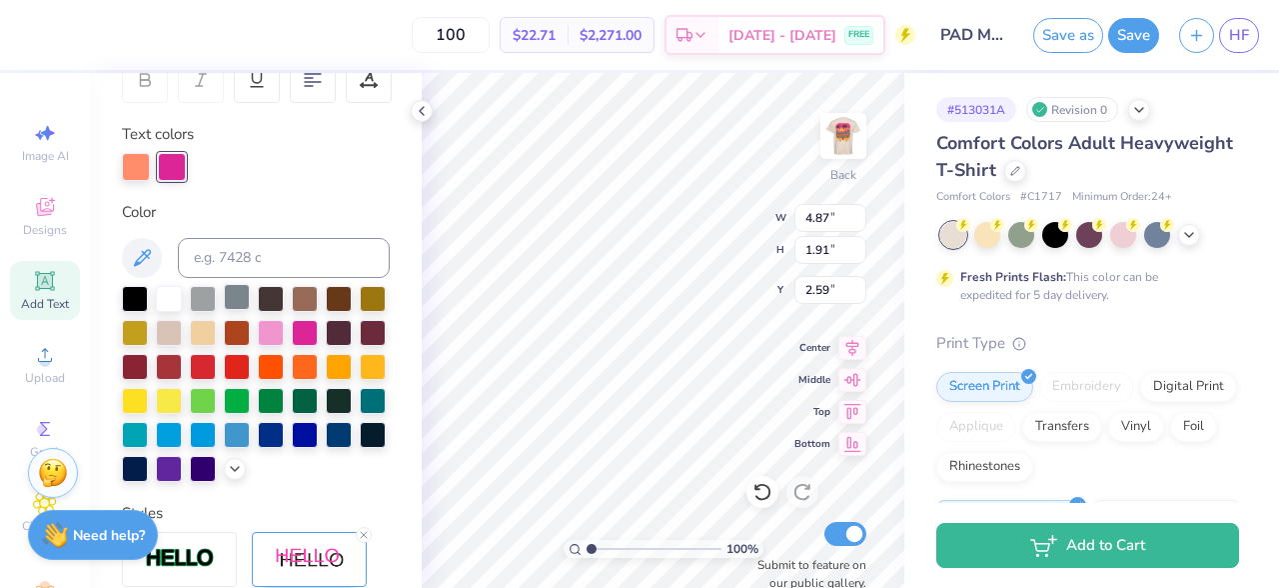
scroll to position [335, 0]
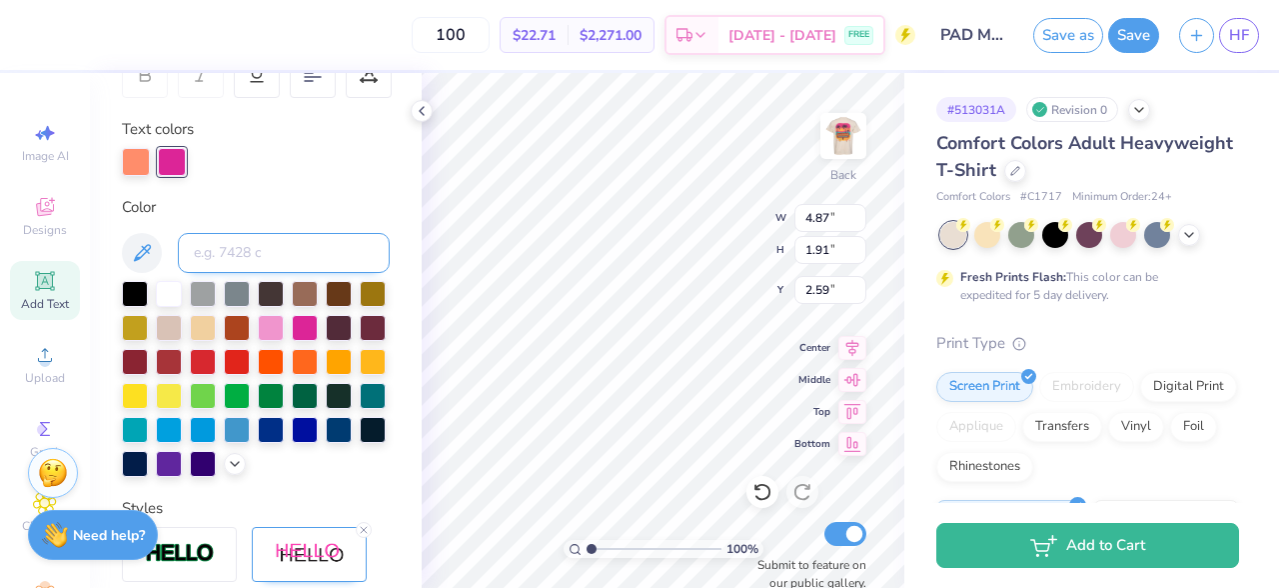
click at [257, 236] on input at bounding box center [284, 253] width 212 height 40
type input "7424"
type input "3.58"
type input "1.10"
type input "3.95"
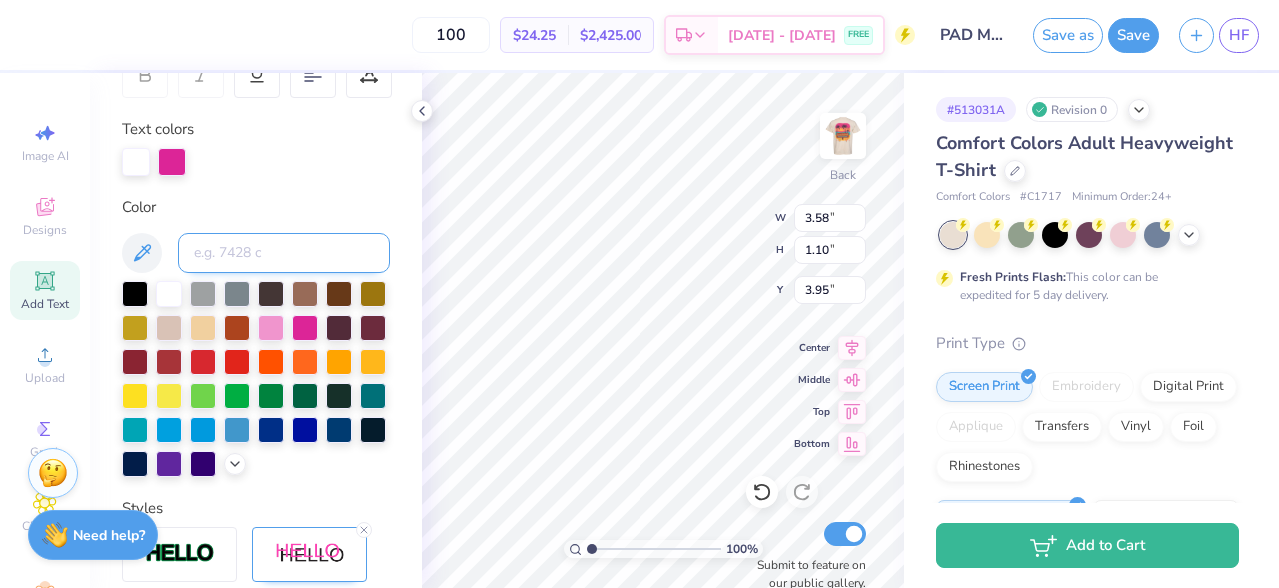
click at [261, 253] on input at bounding box center [284, 253] width 212 height 40
type input "7424"
click at [761, 493] on icon at bounding box center [762, 492] width 20 height 20
click at [174, 156] on div at bounding box center [172, 160] width 28 height 28
click at [249, 248] on input at bounding box center [284, 253] width 212 height 40
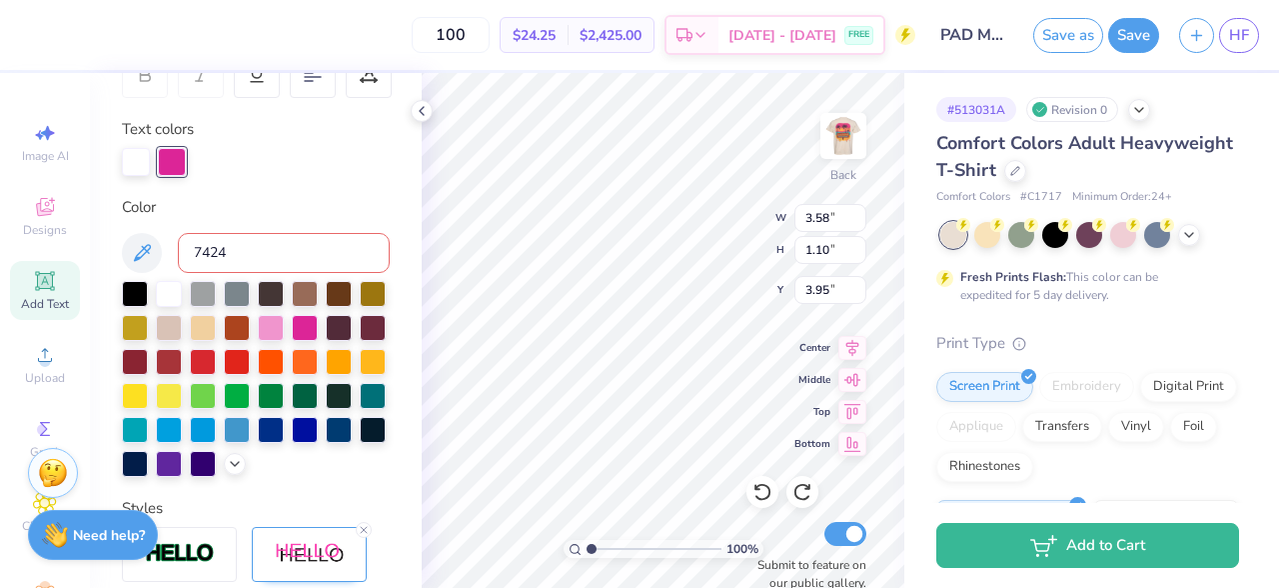
type input "7424"
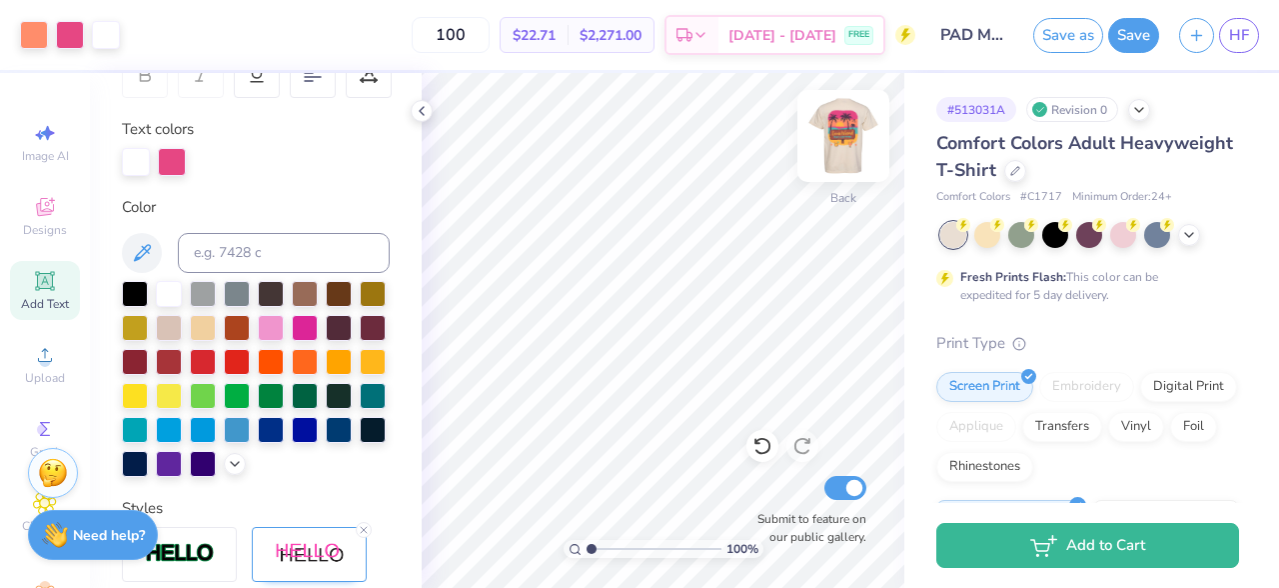
click at [839, 127] on img at bounding box center [843, 136] width 80 height 80
click at [854, 140] on img at bounding box center [843, 136] width 80 height 80
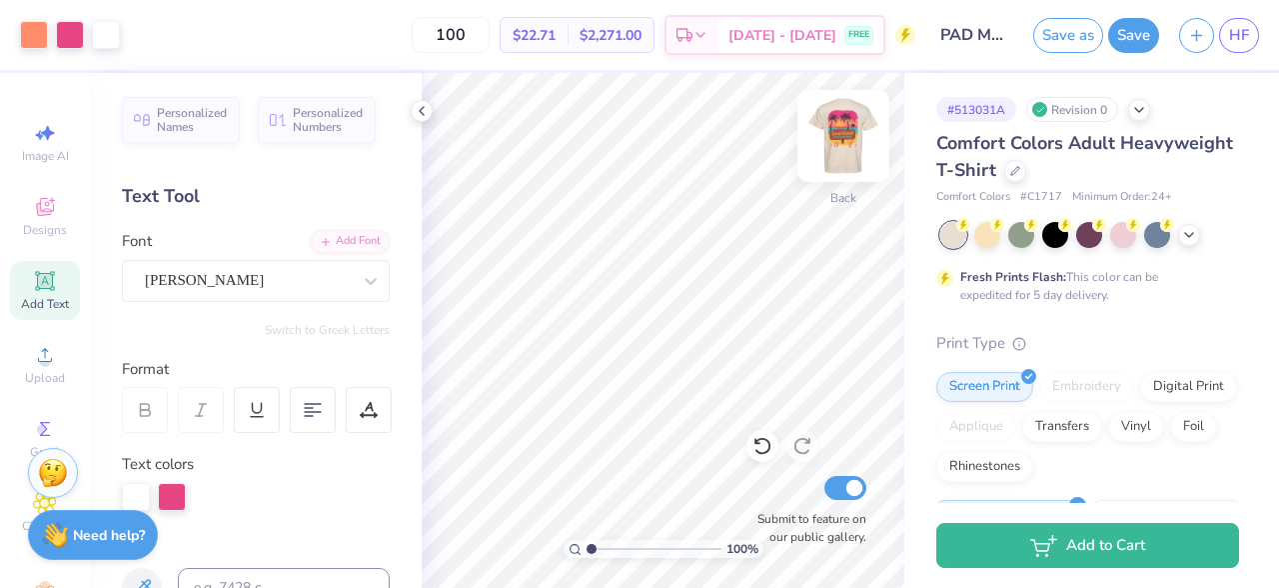
click at [851, 136] on img at bounding box center [843, 136] width 80 height 80
click at [833, 145] on img at bounding box center [843, 136] width 80 height 80
click at [489, 28] on input "100" at bounding box center [451, 35] width 78 height 36
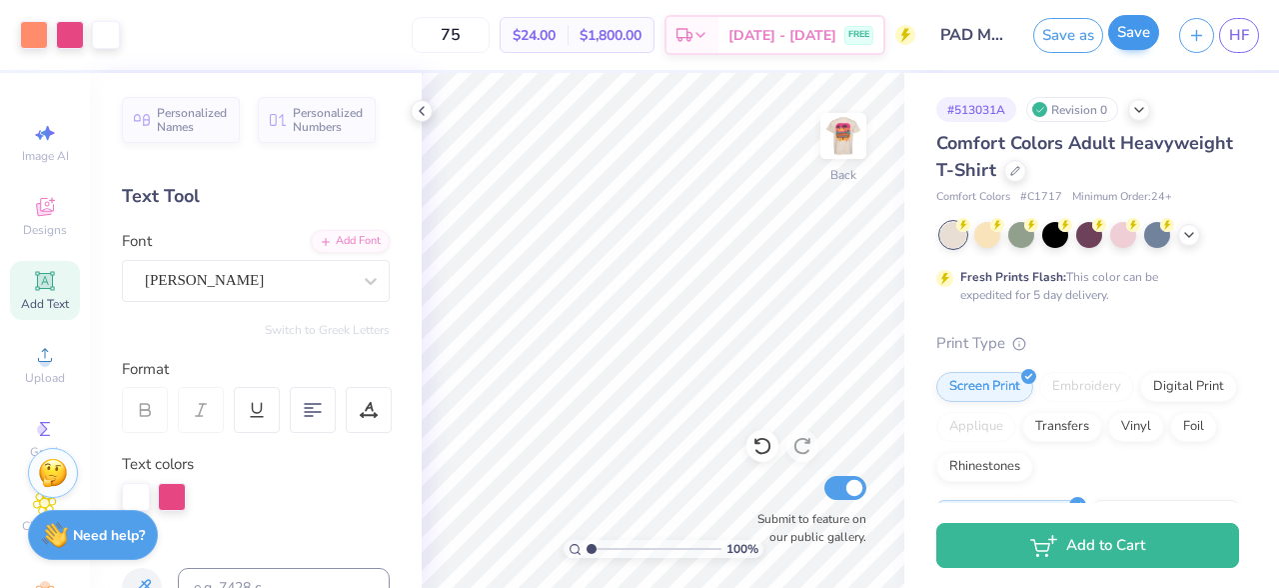
type input "75"
click at [1123, 38] on button "Save" at bounding box center [1133, 32] width 51 height 35
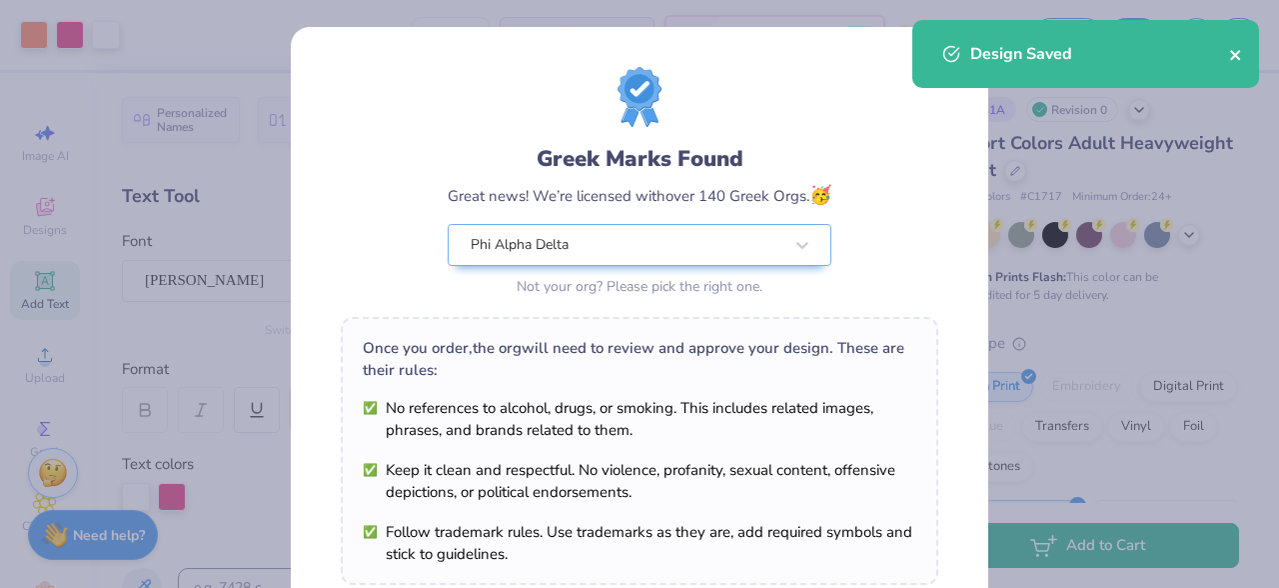
click at [1235, 54] on icon "close" at bounding box center [1235, 55] width 10 height 10
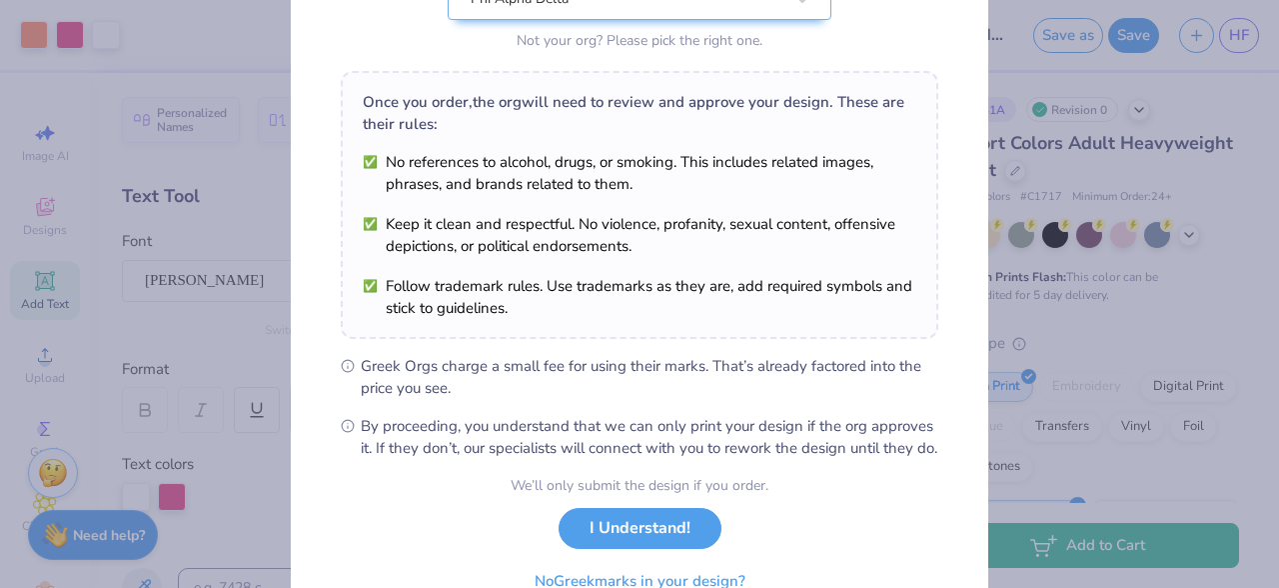
scroll to position [348, 0]
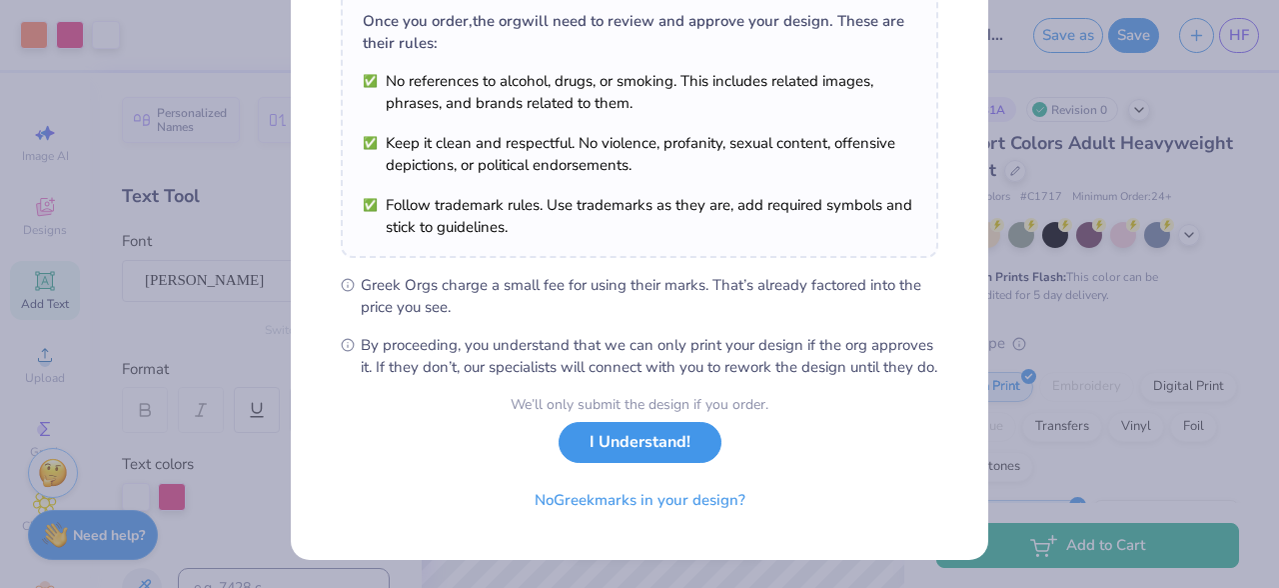
click at [660, 446] on button "I Understand!" at bounding box center [640, 442] width 163 height 41
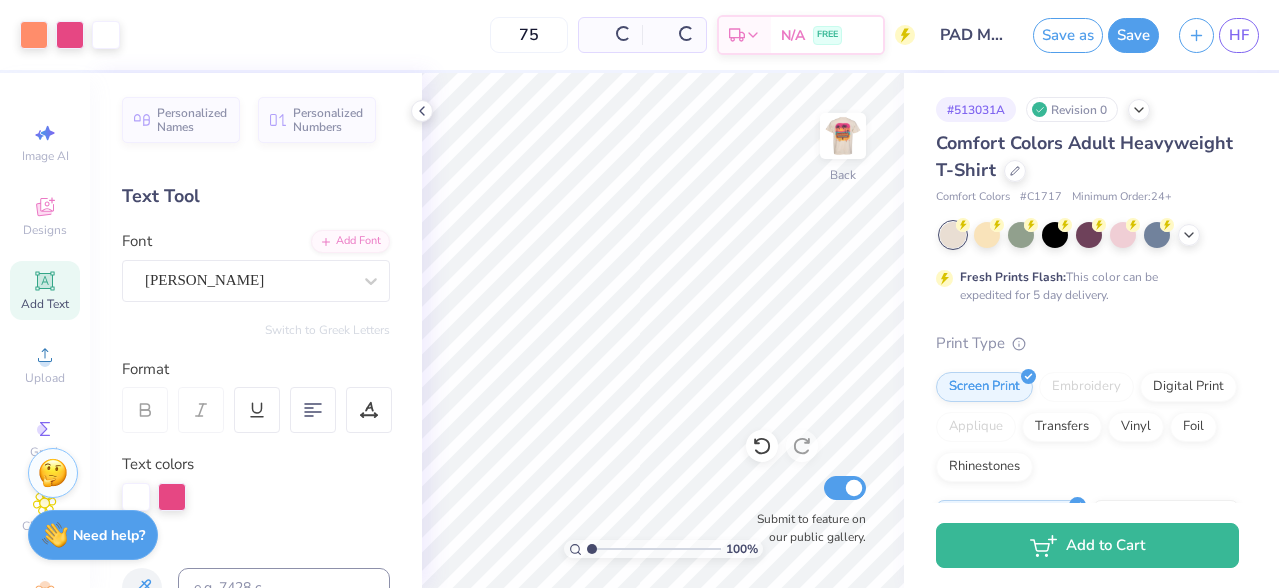
scroll to position [54, 0]
click at [490, 36] on input "75" at bounding box center [451, 35] width 78 height 36
click at [1128, 33] on button "Save" at bounding box center [1133, 32] width 51 height 35
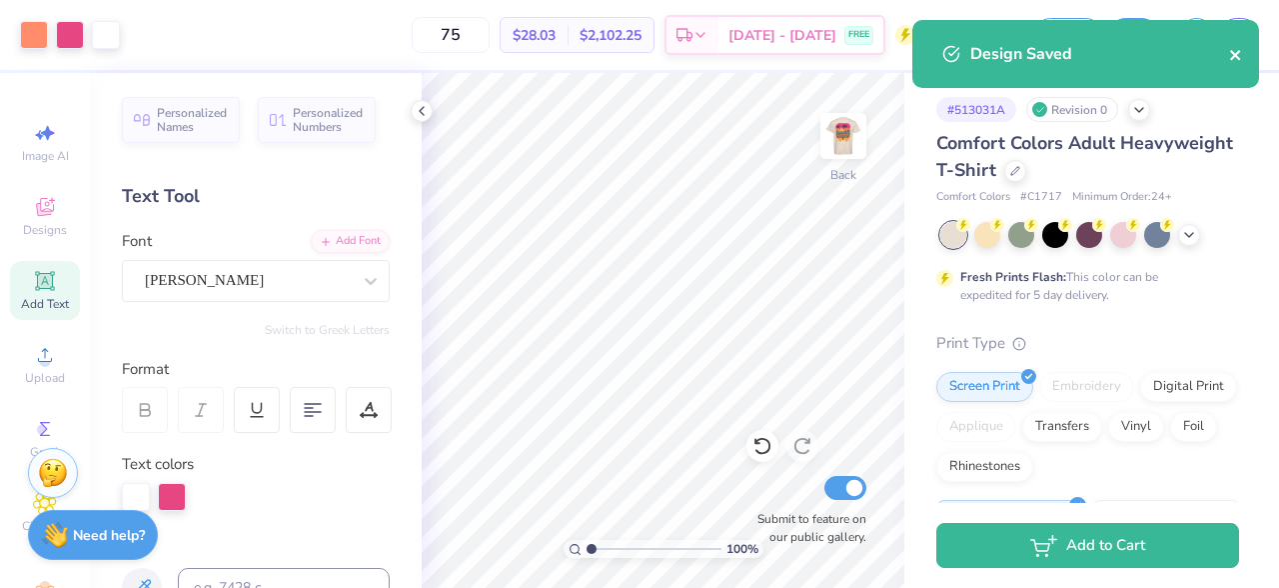
click at [1234, 48] on icon "close" at bounding box center [1236, 55] width 14 height 16
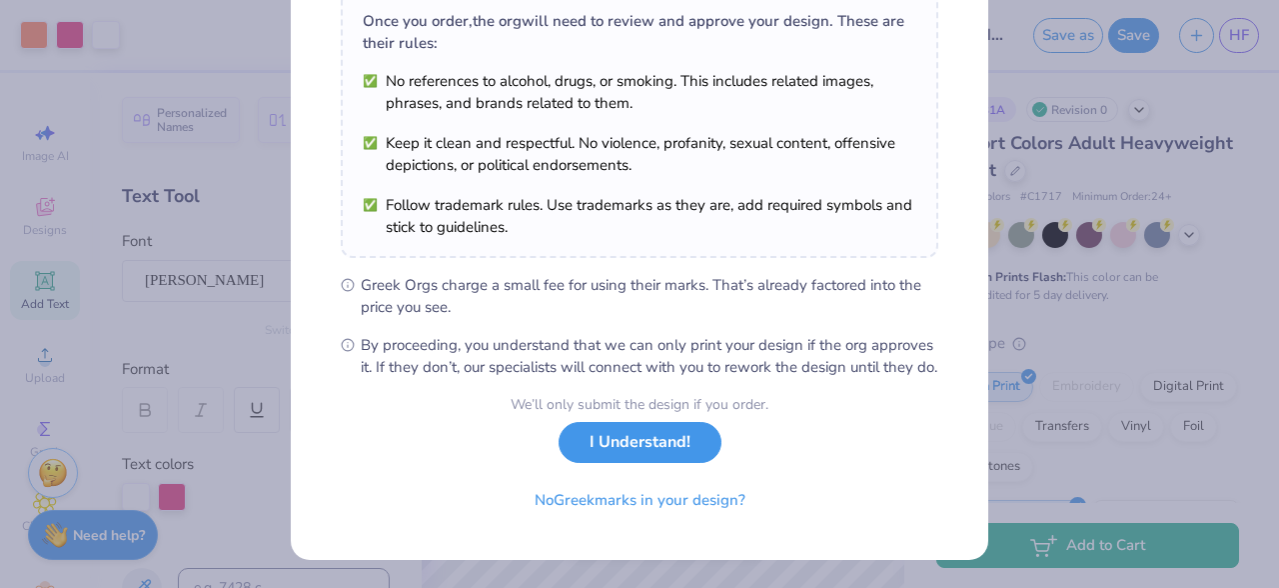
click at [674, 454] on button "I Understand!" at bounding box center [640, 442] width 163 height 41
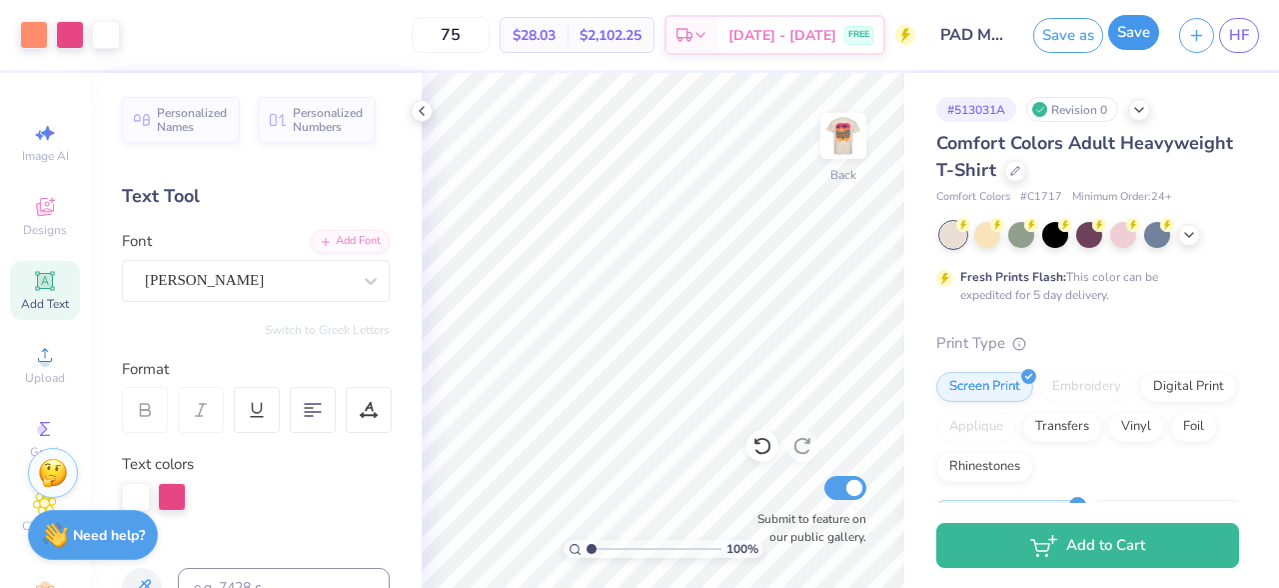
click at [1138, 34] on button "Save" at bounding box center [1133, 32] width 51 height 35
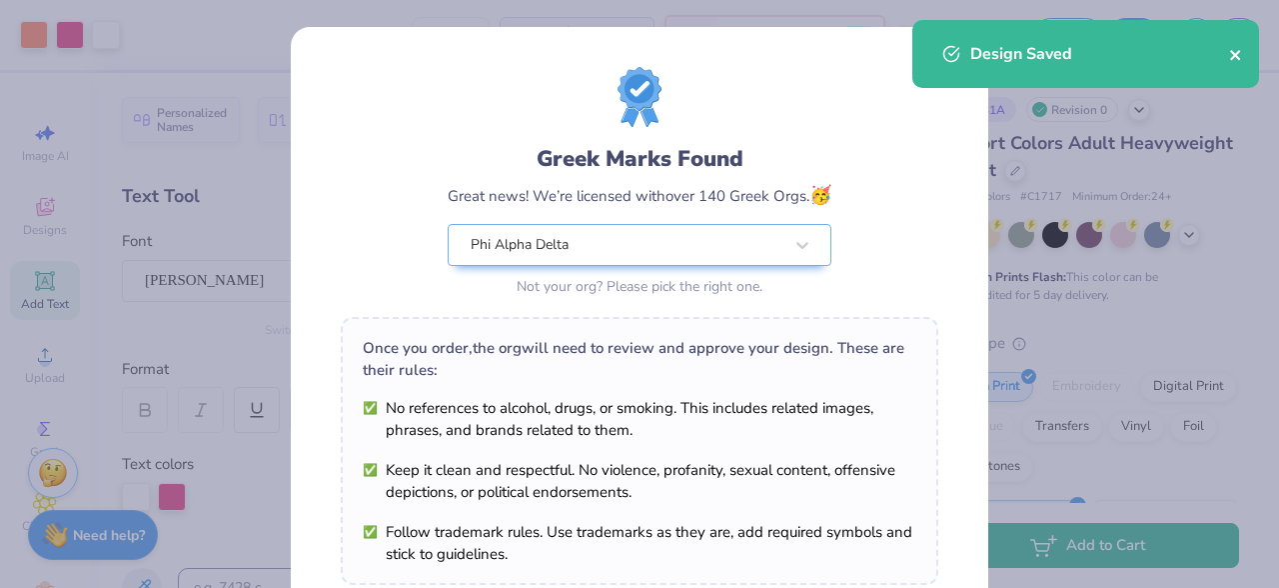
click at [1230, 52] on icon "close" at bounding box center [1236, 55] width 14 height 16
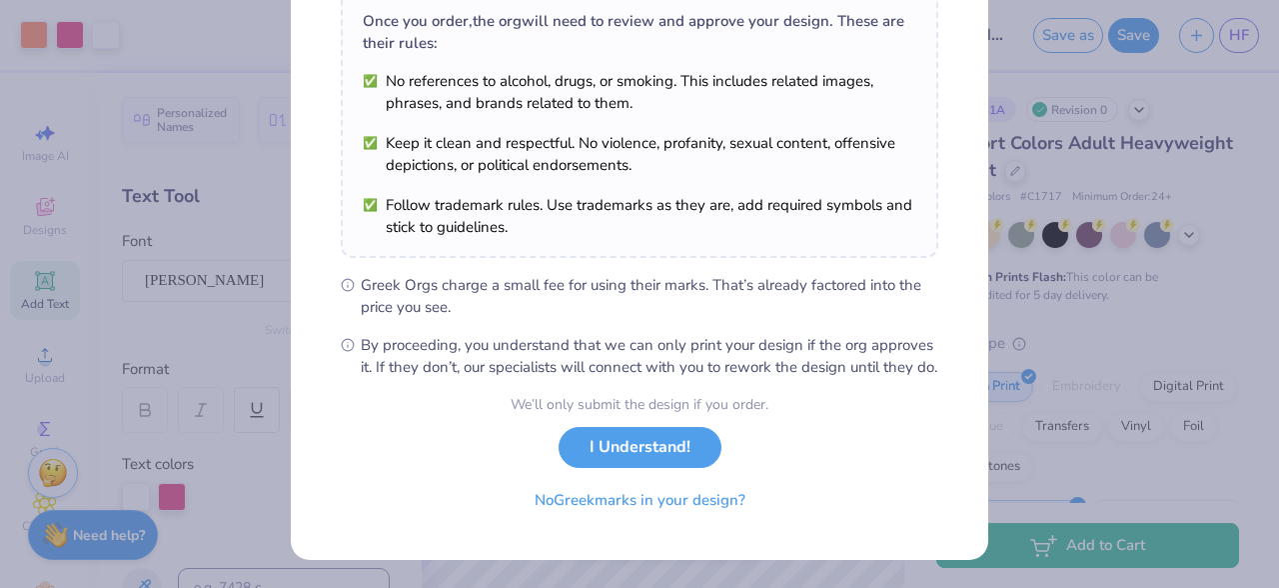
scroll to position [348, 0]
click at [637, 449] on button "I Understand!" at bounding box center [640, 442] width 163 height 41
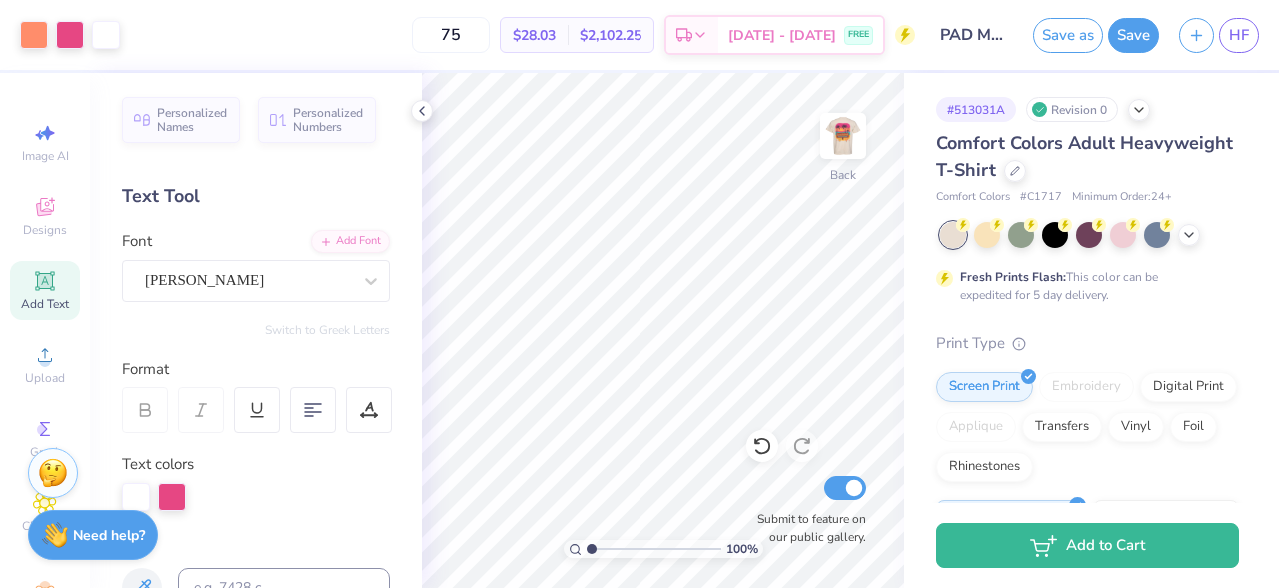
scroll to position [54, 0]
click at [1251, 35] on link "HF" at bounding box center [1239, 35] width 40 height 35
